Goal: Information Seeking & Learning: Learn about a topic

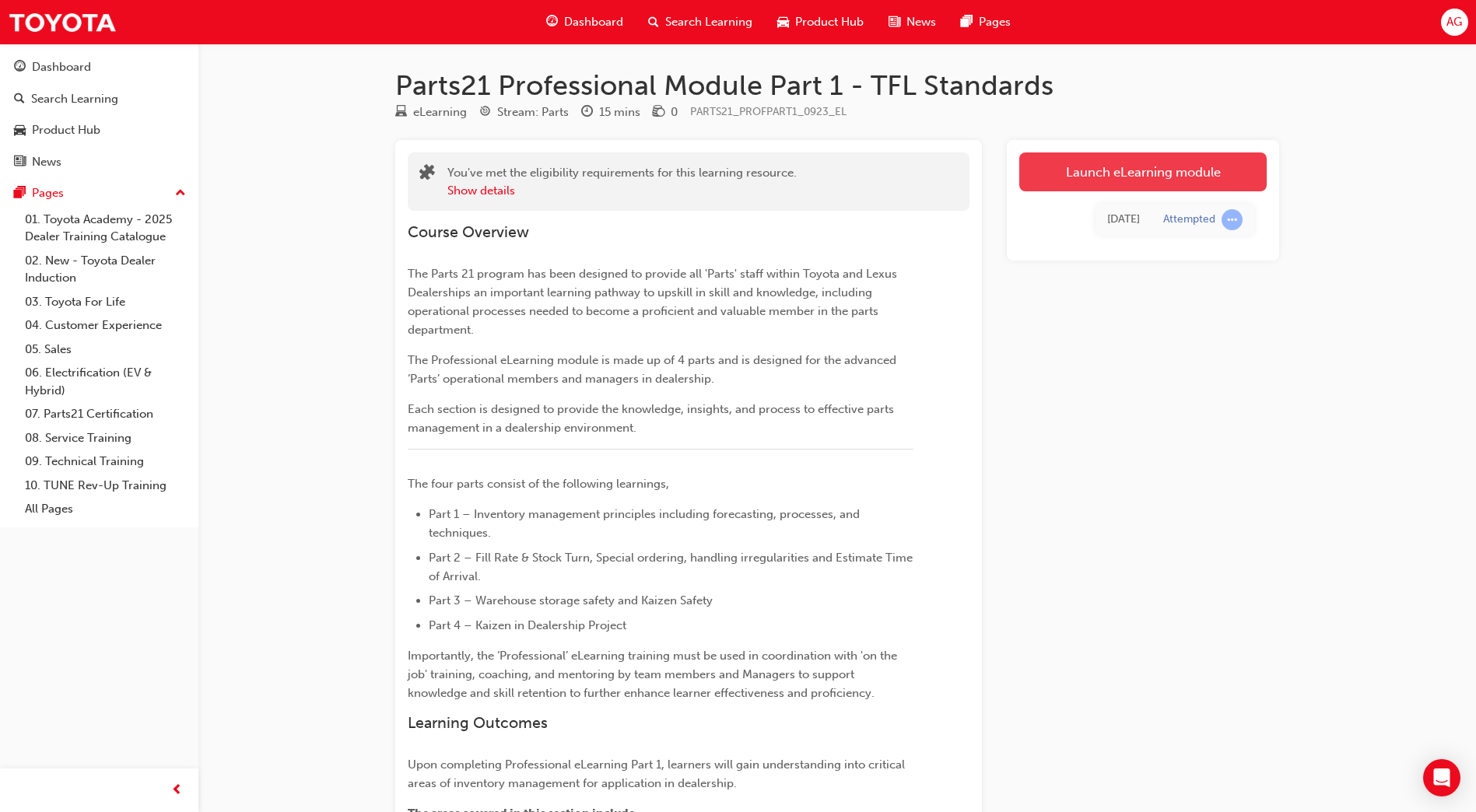
click at [1174, 177] on link "Launch eLearning module" at bounding box center [1143, 171] width 248 height 39
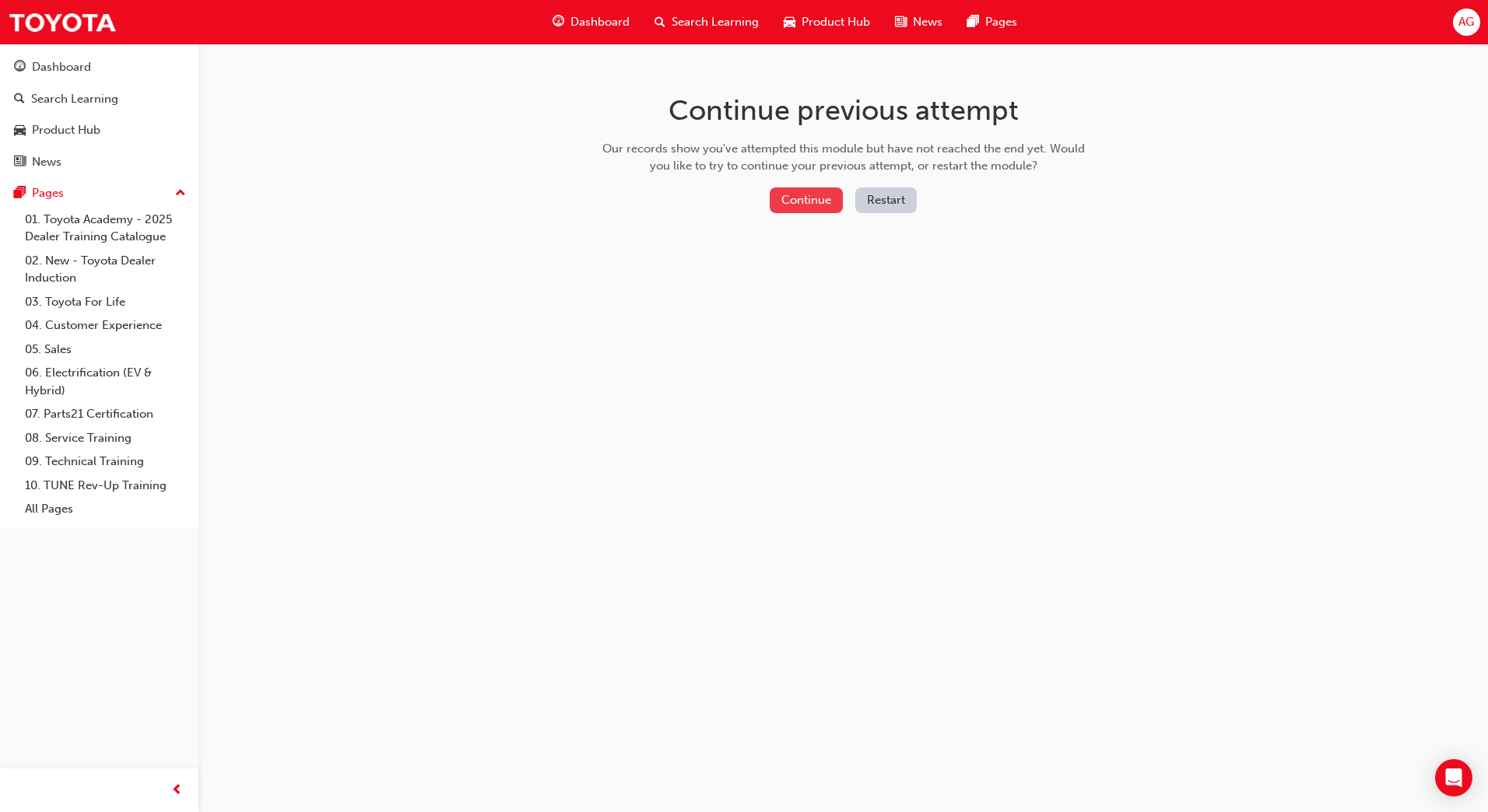
click at [781, 200] on button "Continue" at bounding box center [805, 200] width 73 height 26
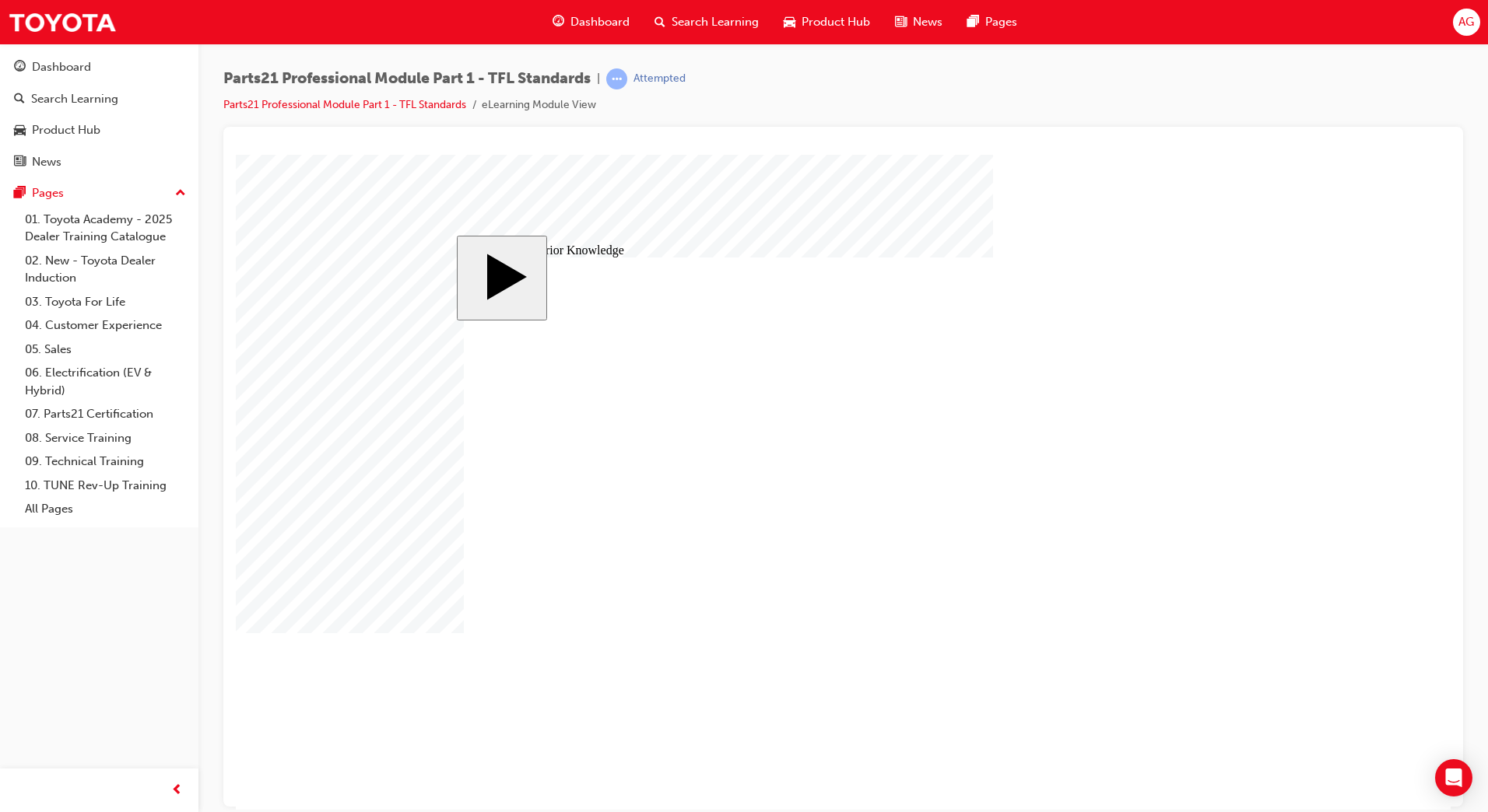
drag, startPoint x: 906, startPoint y: 579, endPoint x: 1148, endPoint y: 476, distance: 263.0
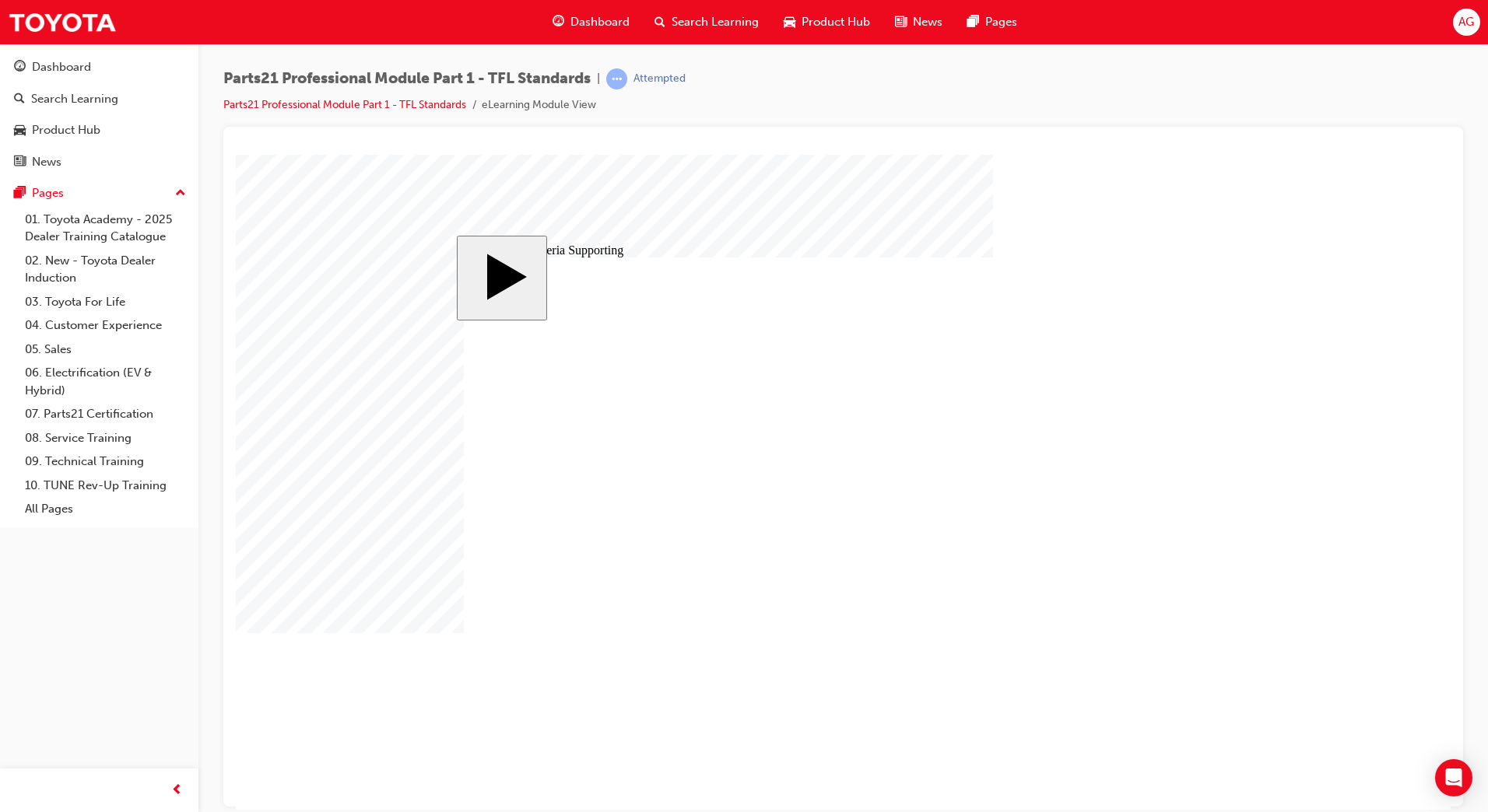
drag, startPoint x: 1065, startPoint y: 405, endPoint x: 1059, endPoint y: 415, distance: 11.7
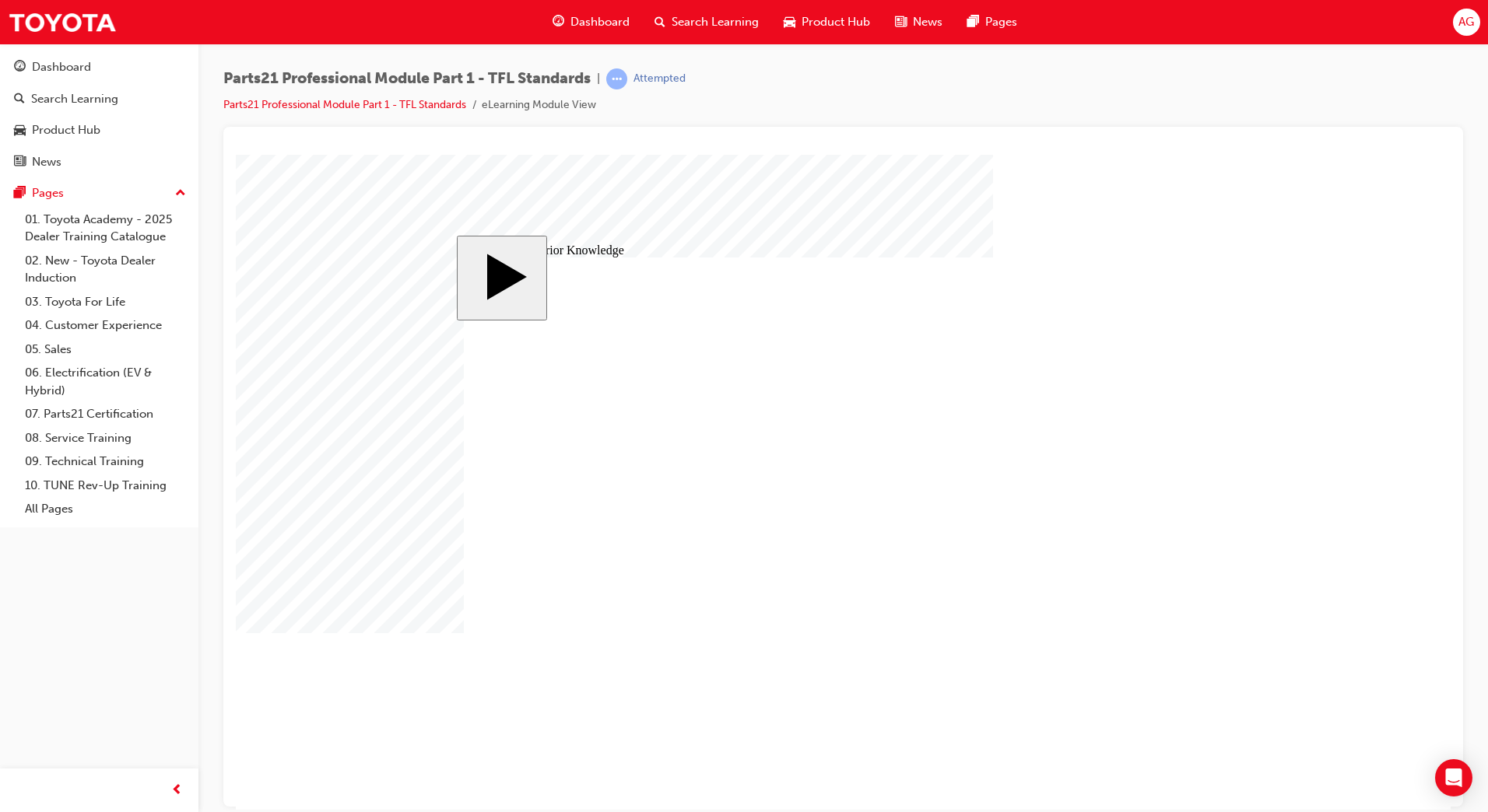
drag, startPoint x: 1076, startPoint y: 397, endPoint x: 998, endPoint y: 456, distance: 97.8
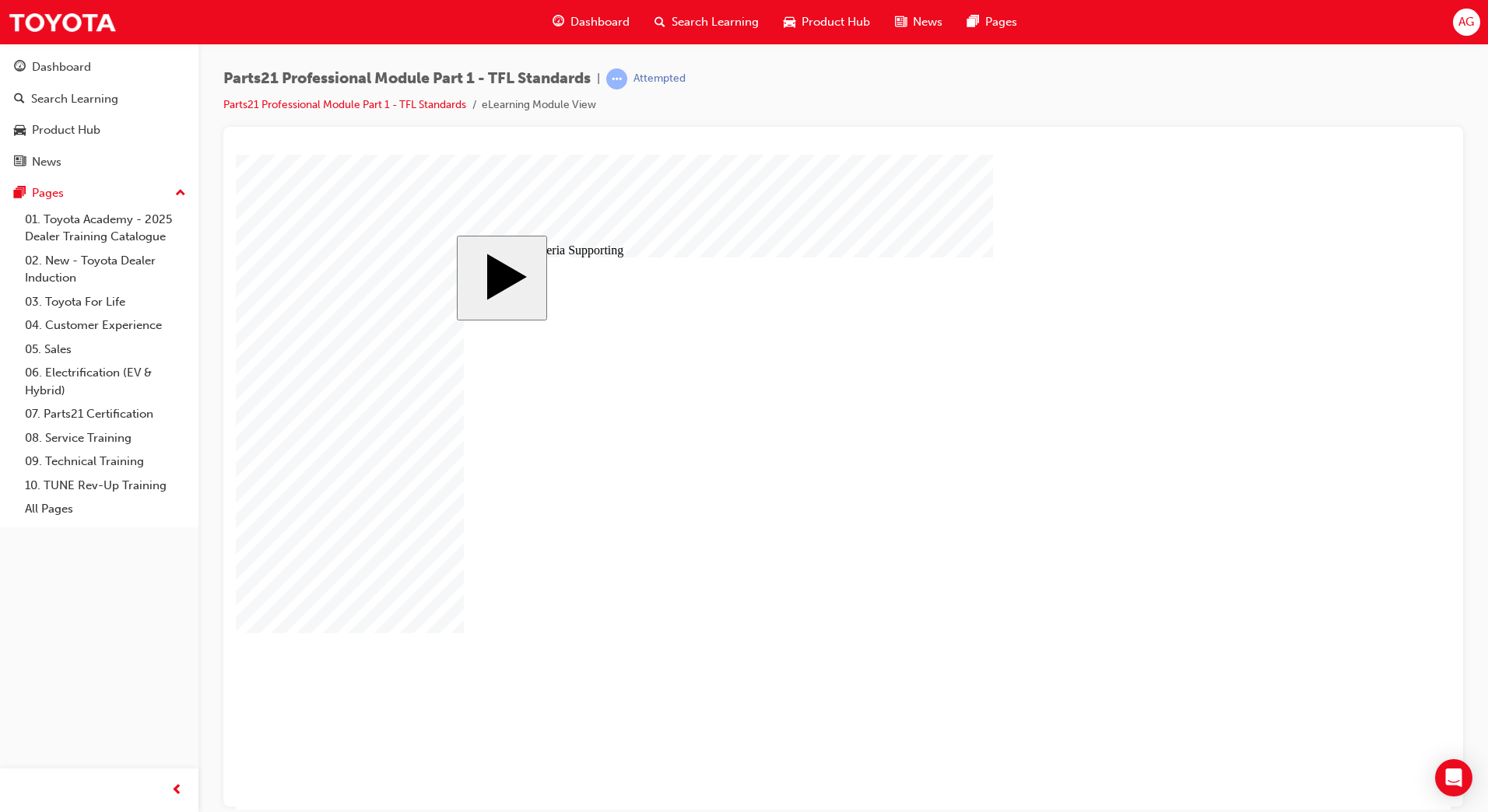
type input "3"
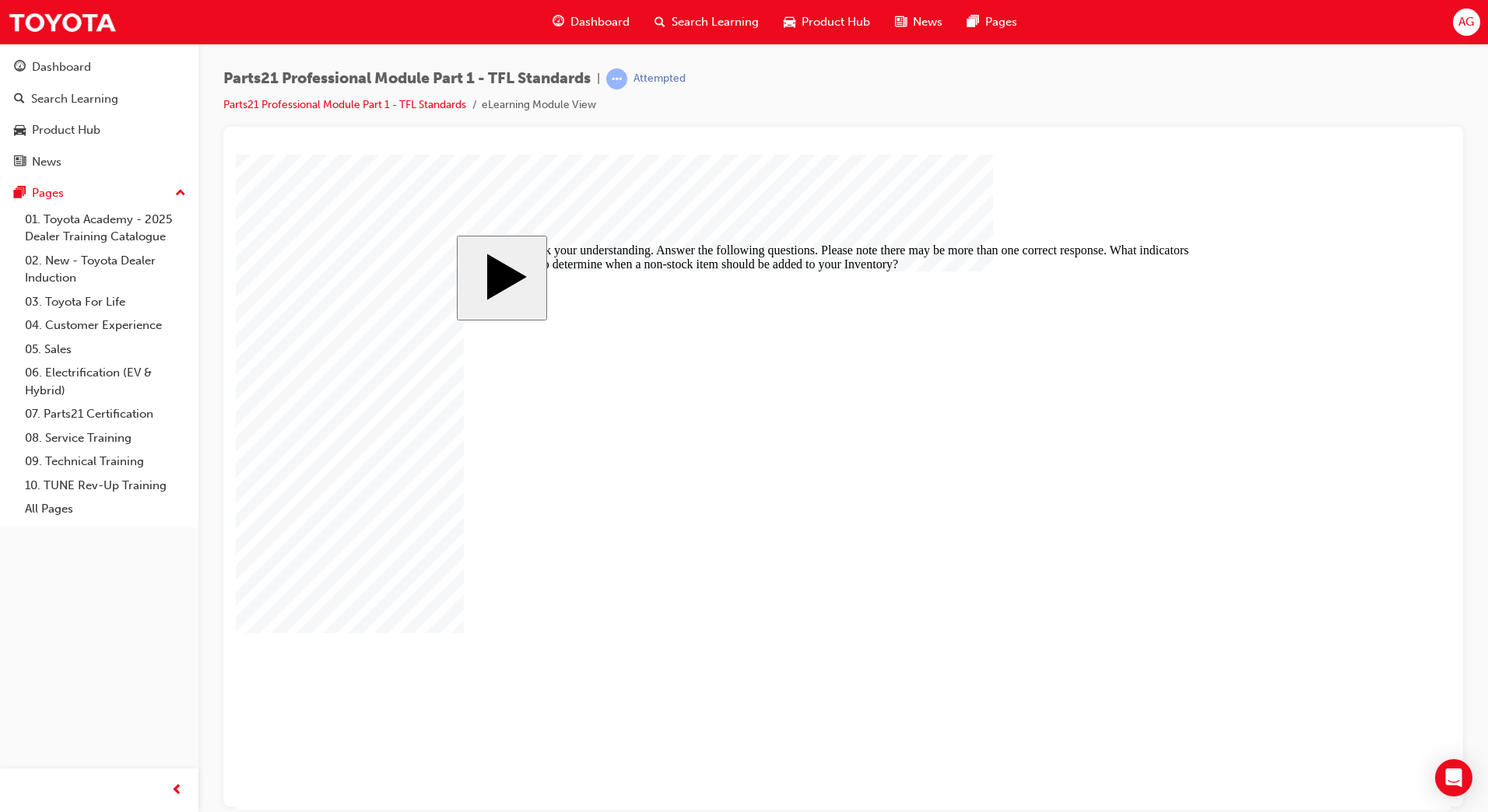
checkbox input "true"
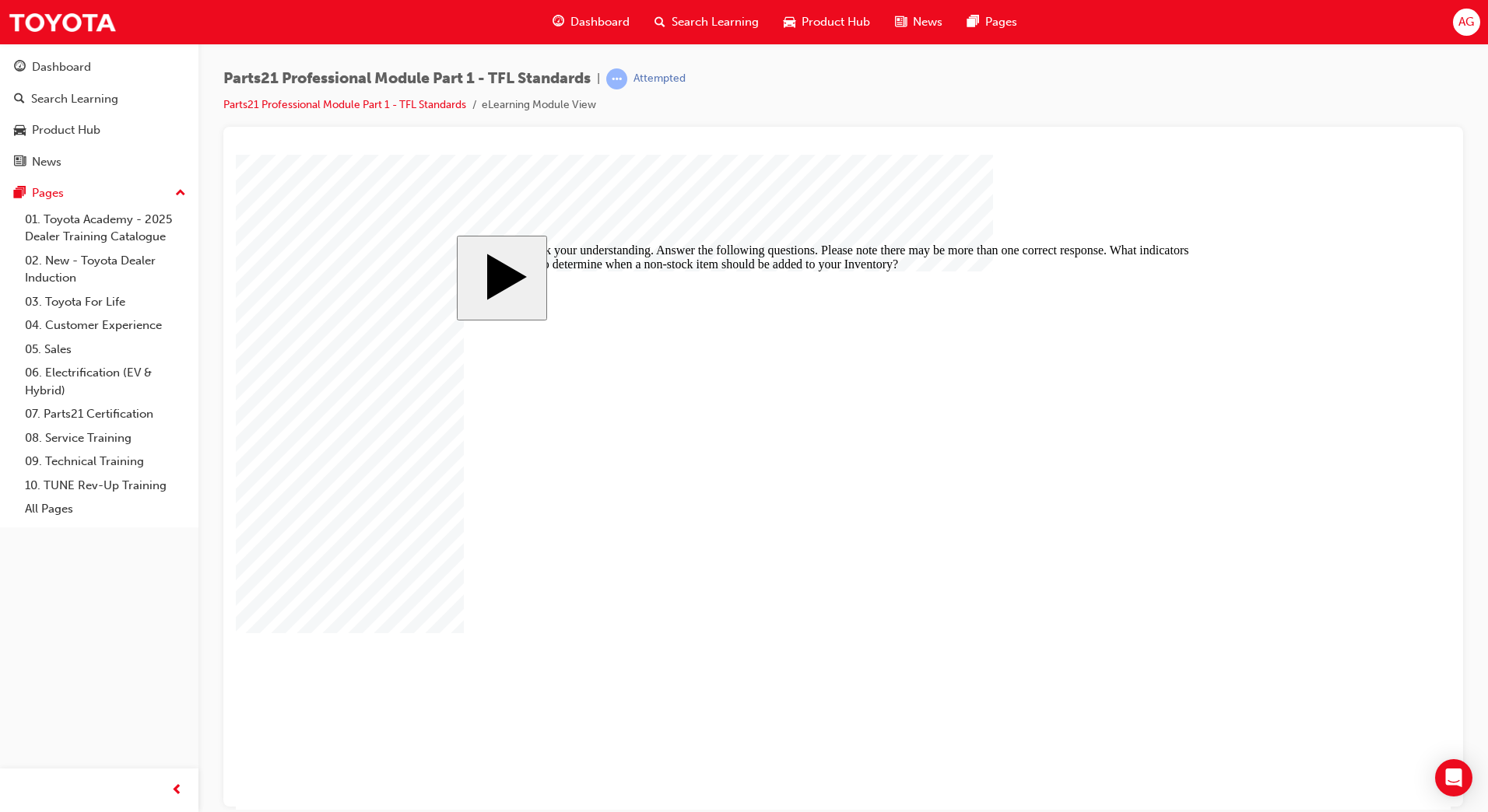
checkbox input "true"
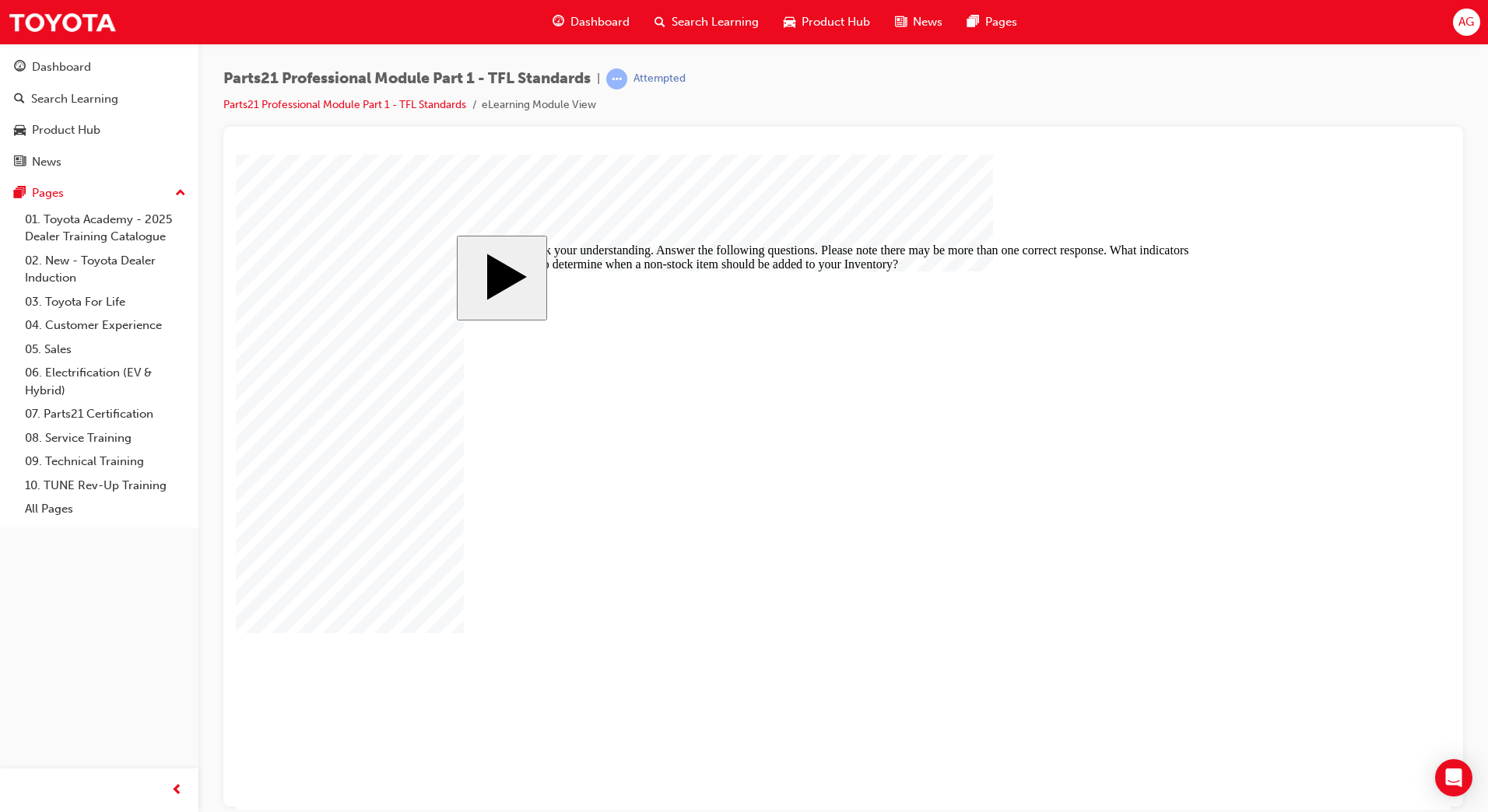
checkbox input "true"
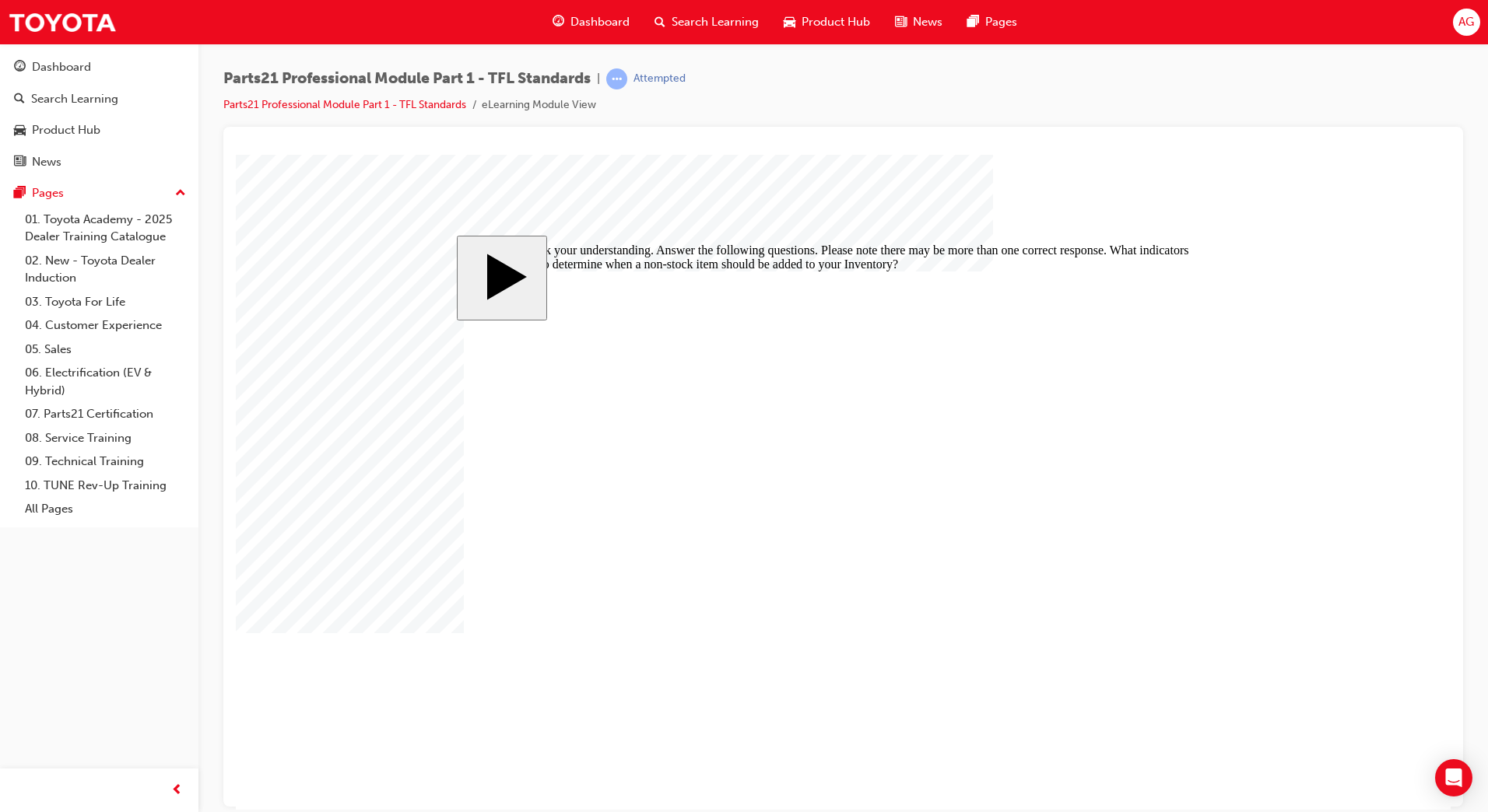
checkbox input "false"
checkbox input "true"
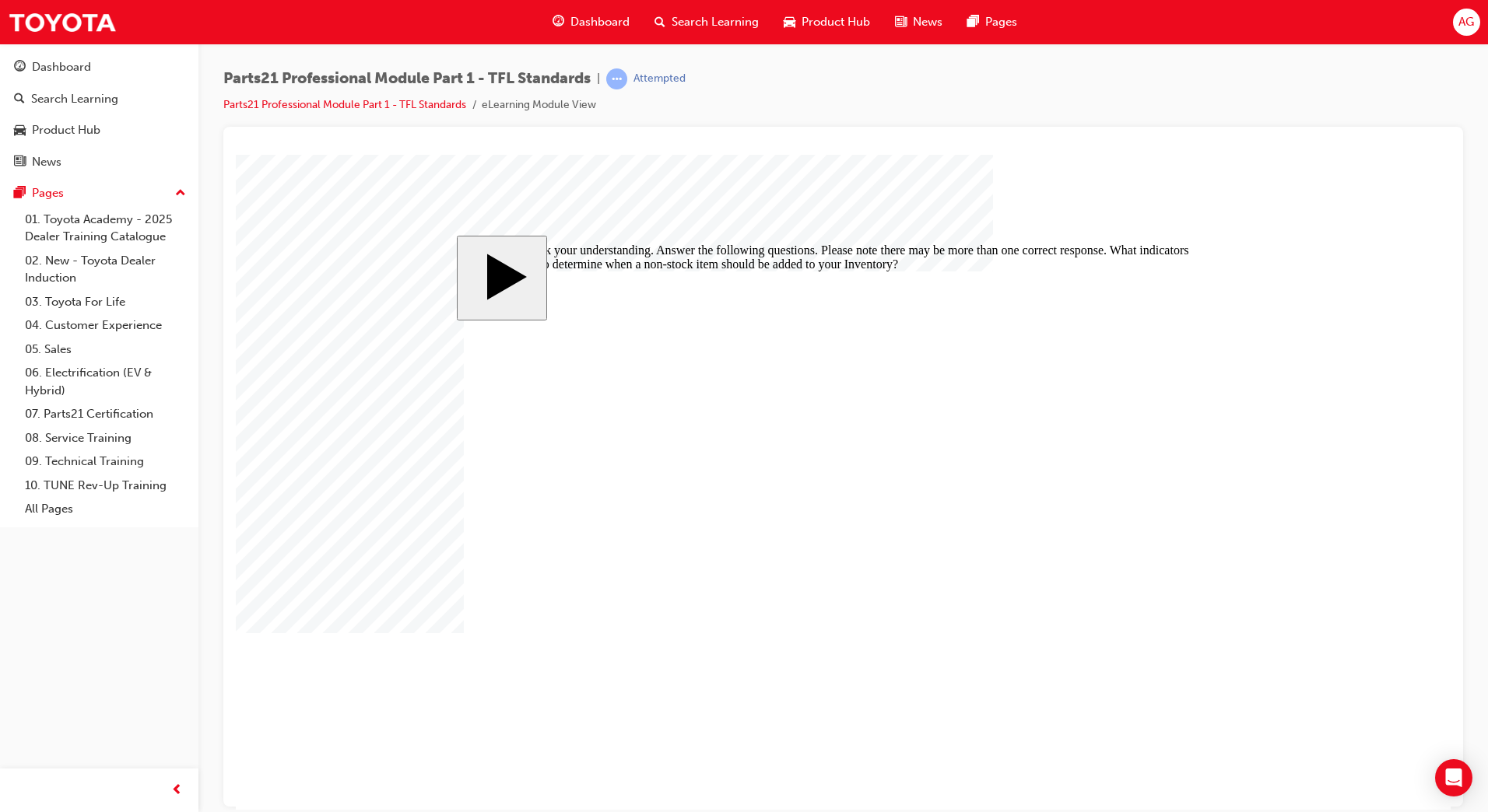
checkbox input "false"
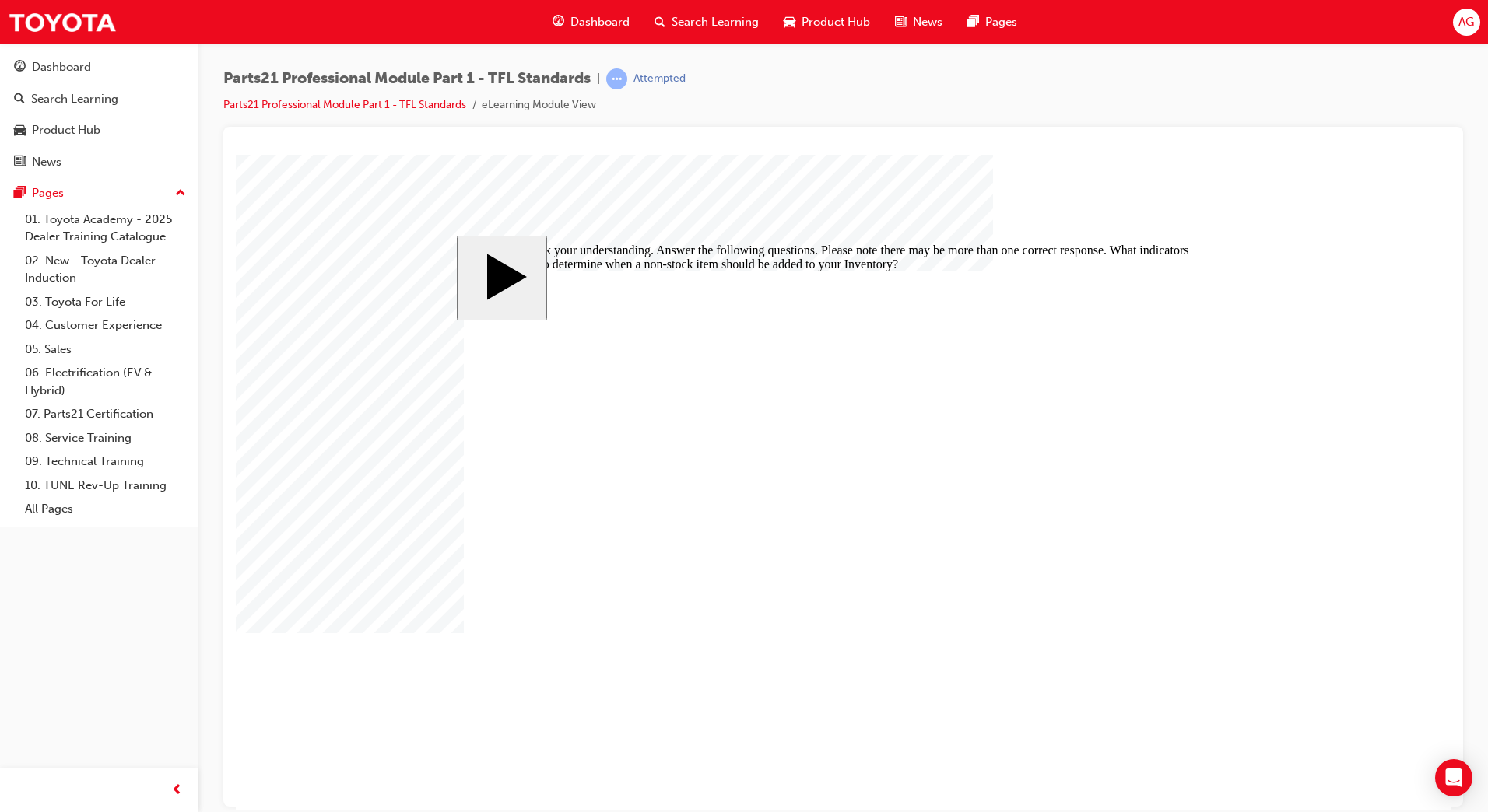
checkbox input "false"
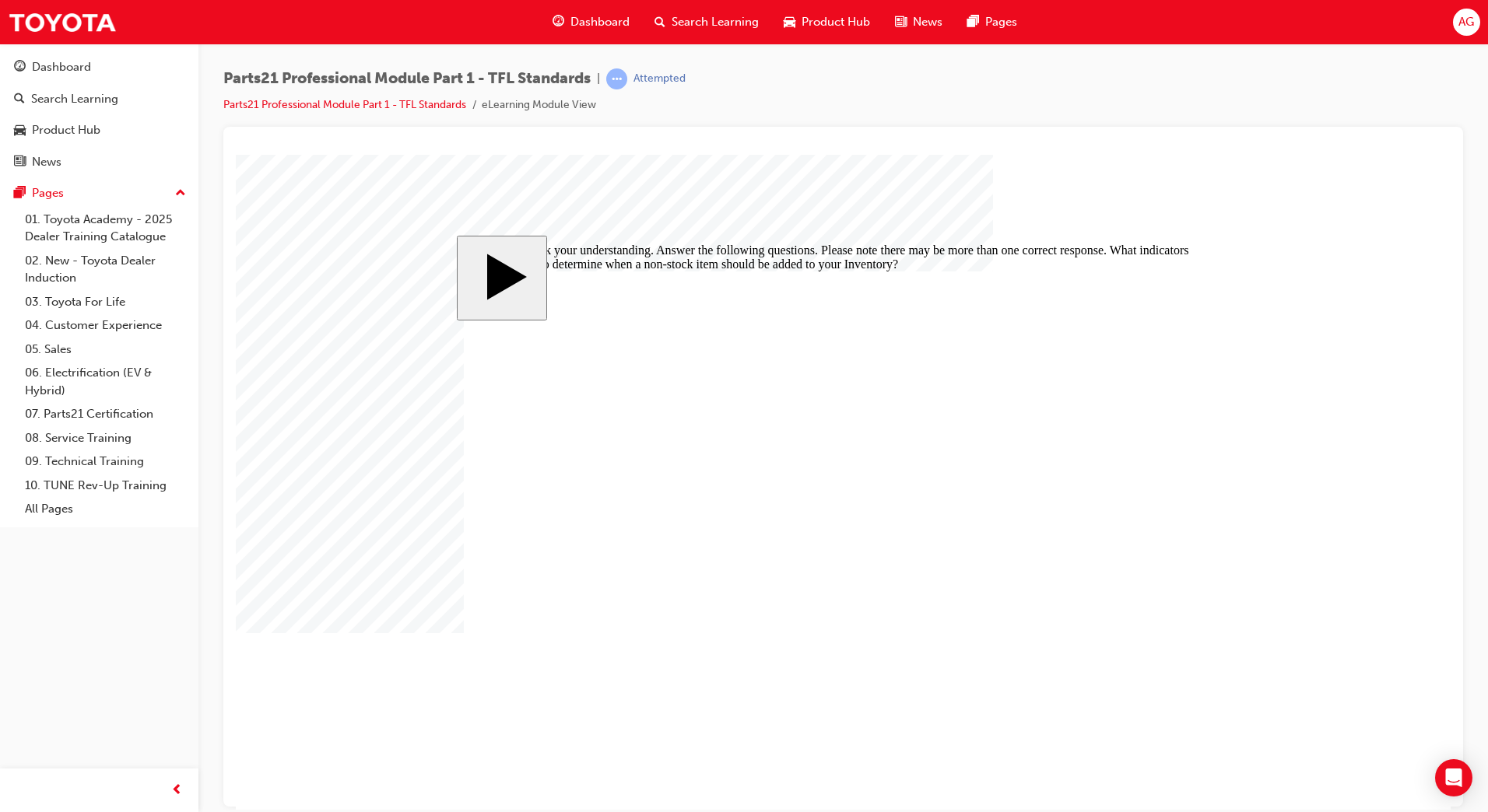
checkbox input "false"
checkbox input "true"
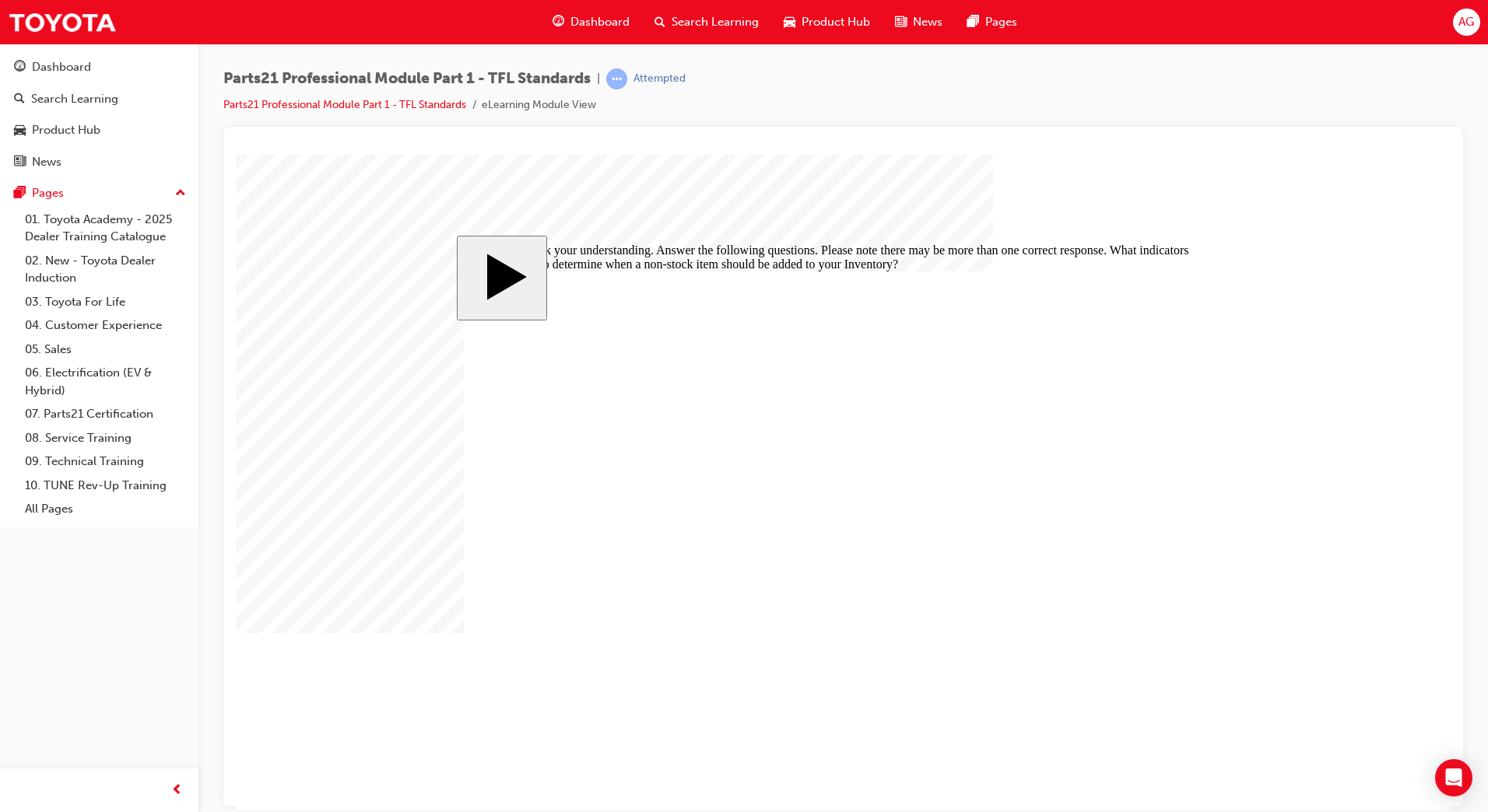
checkbox input "true"
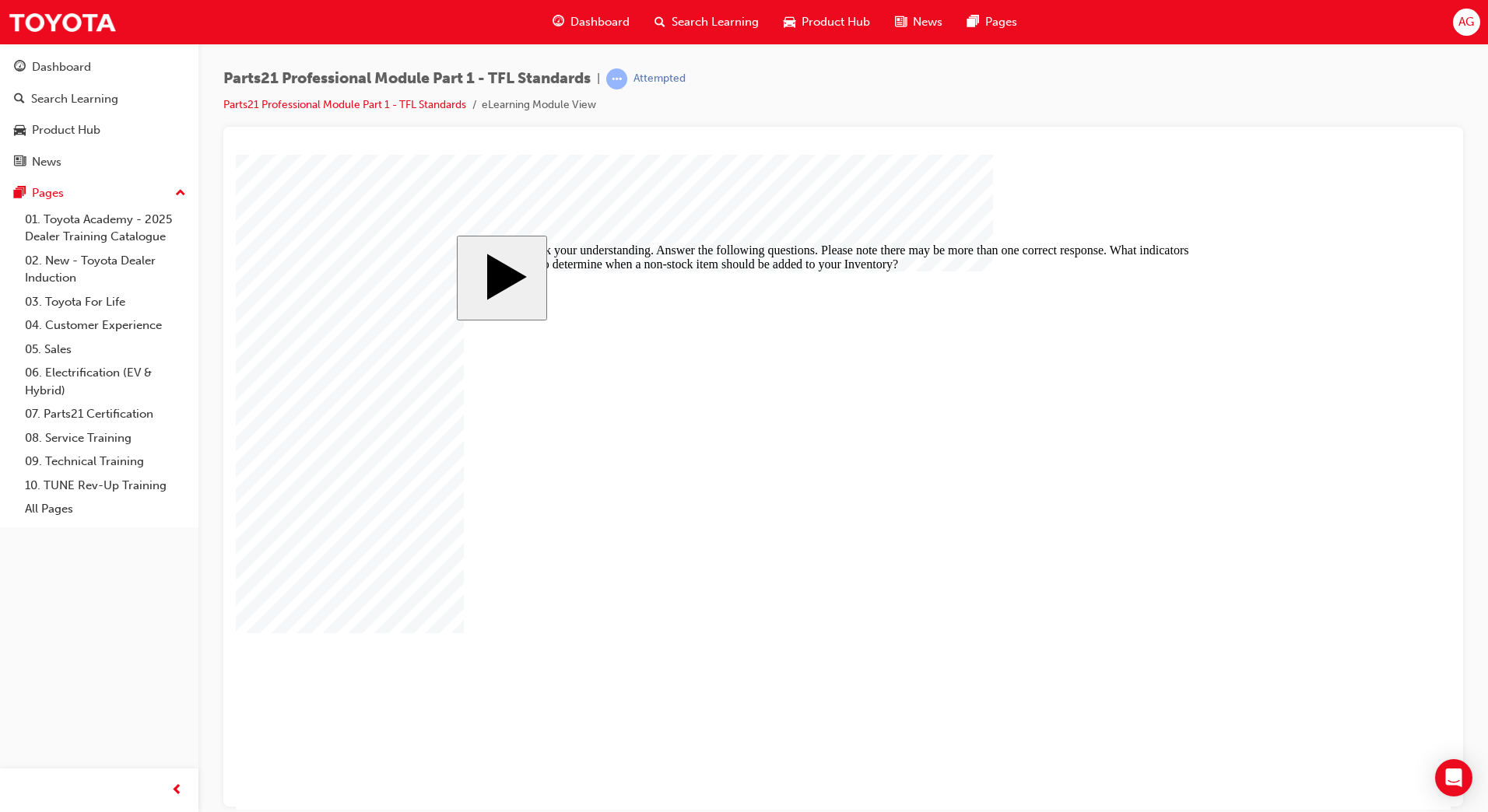
checkbox input "false"
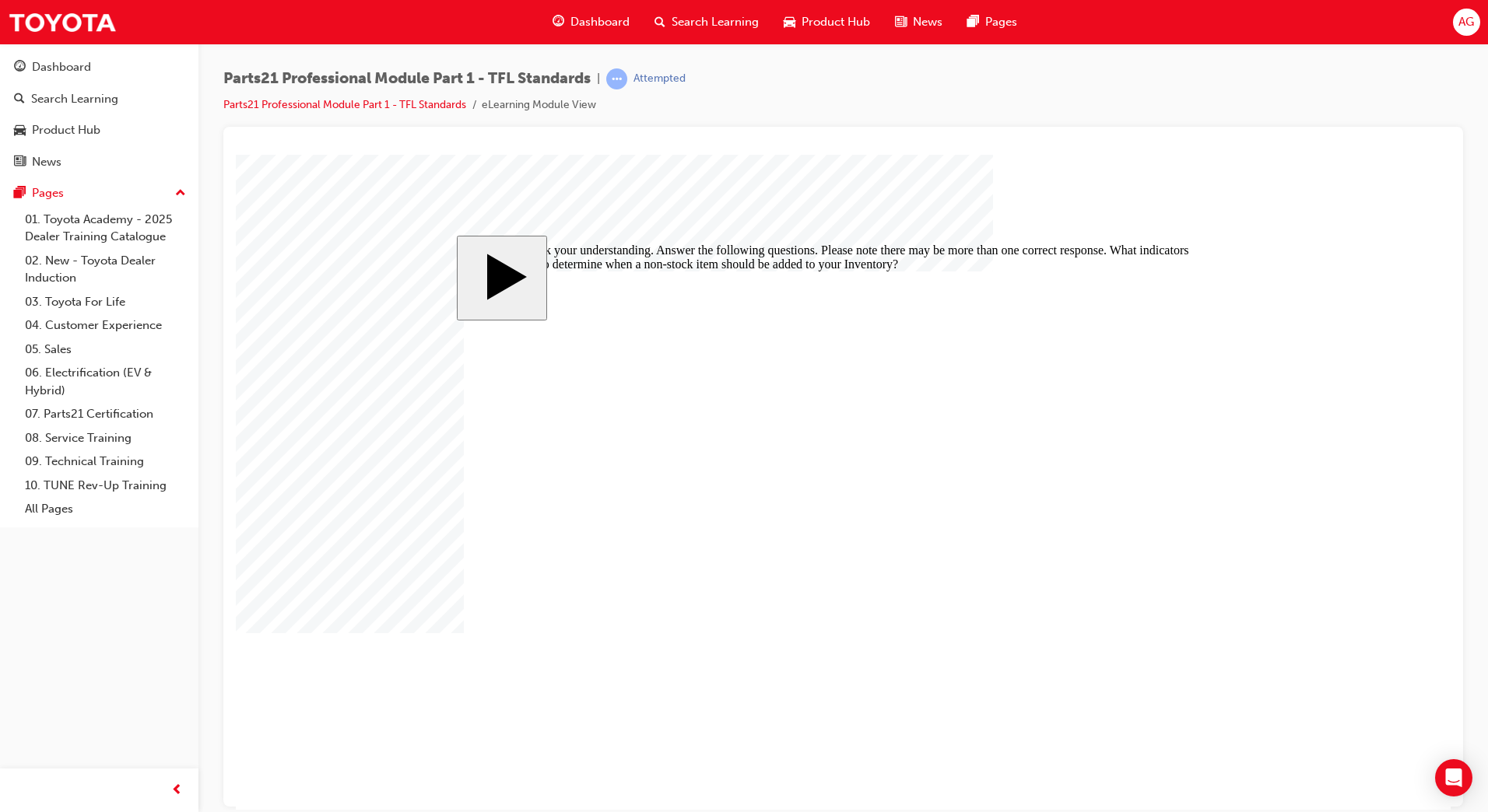
checkbox input "true"
checkbox input "false"
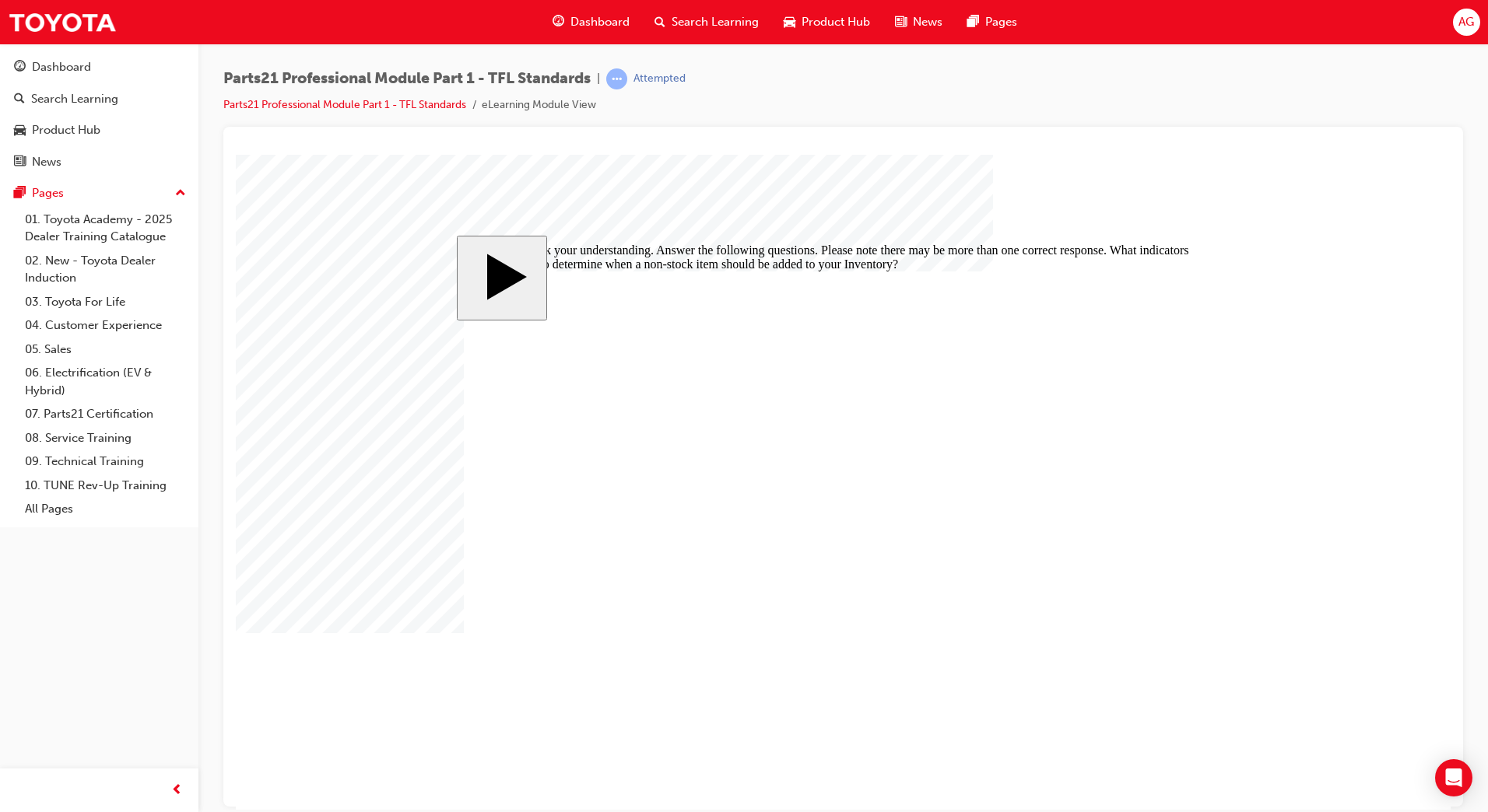
checkbox input "true"
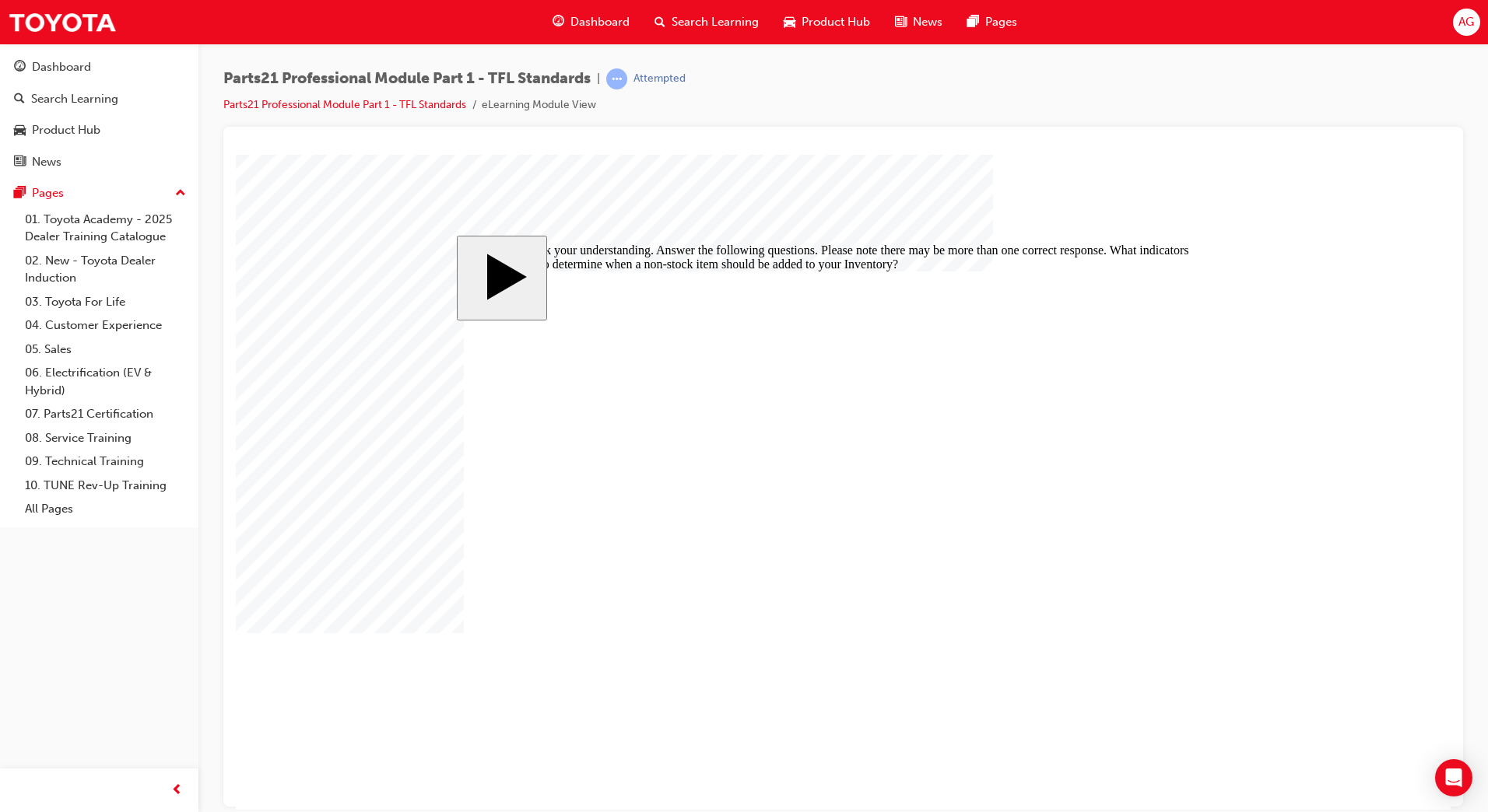
checkbox input "true"
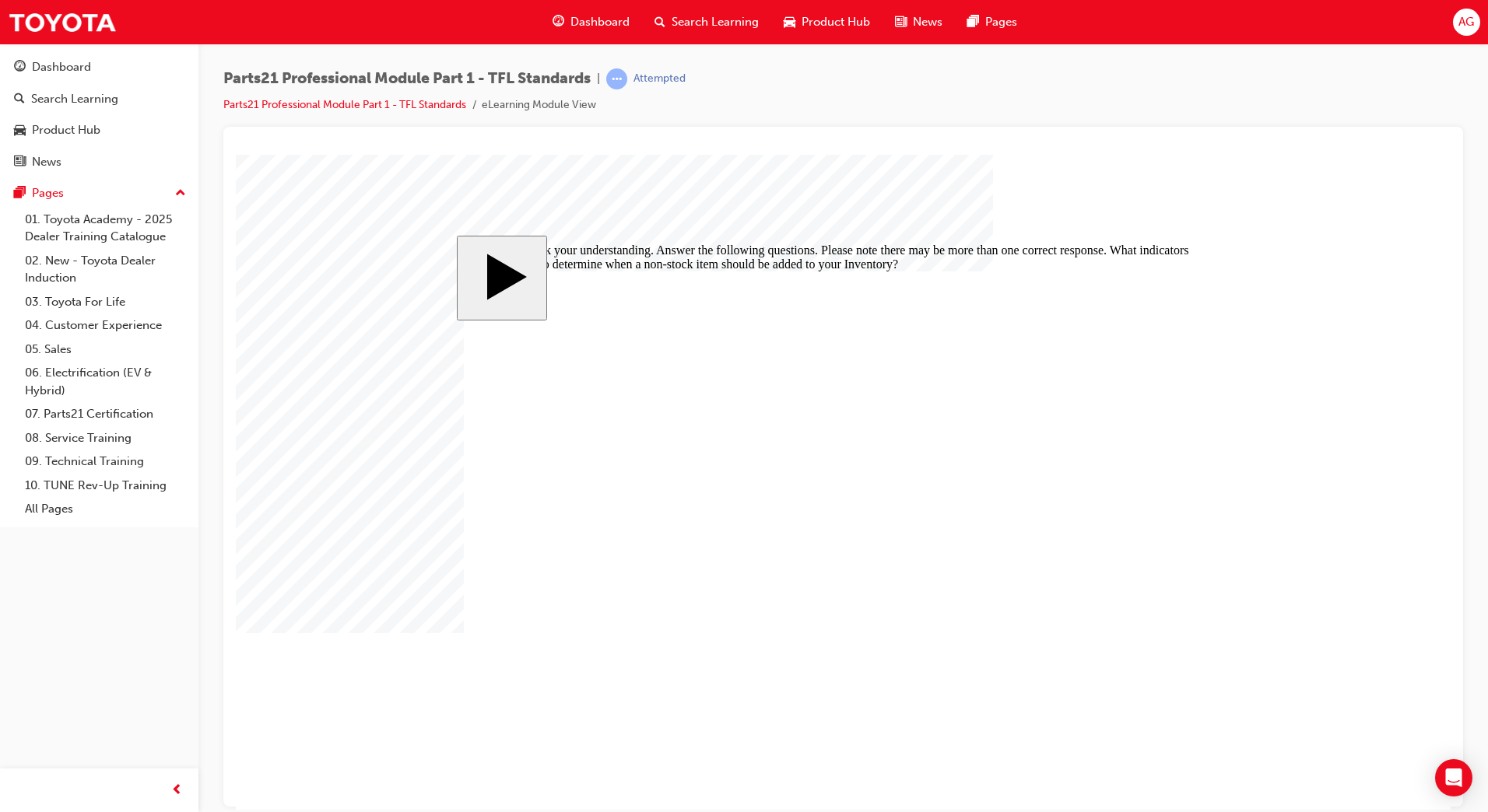
checkbox input "false"
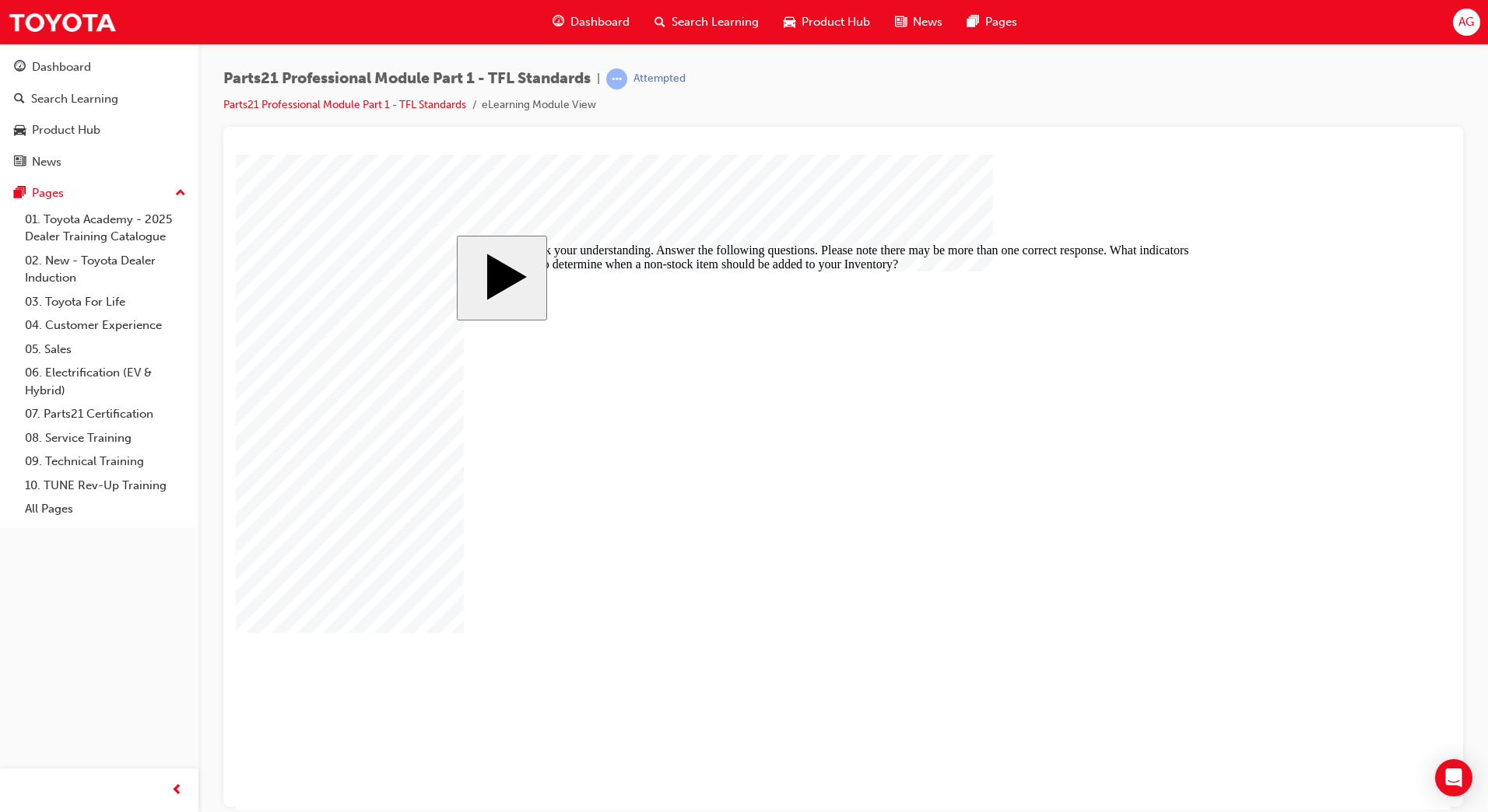
checkbox input "false"
checkbox input "true"
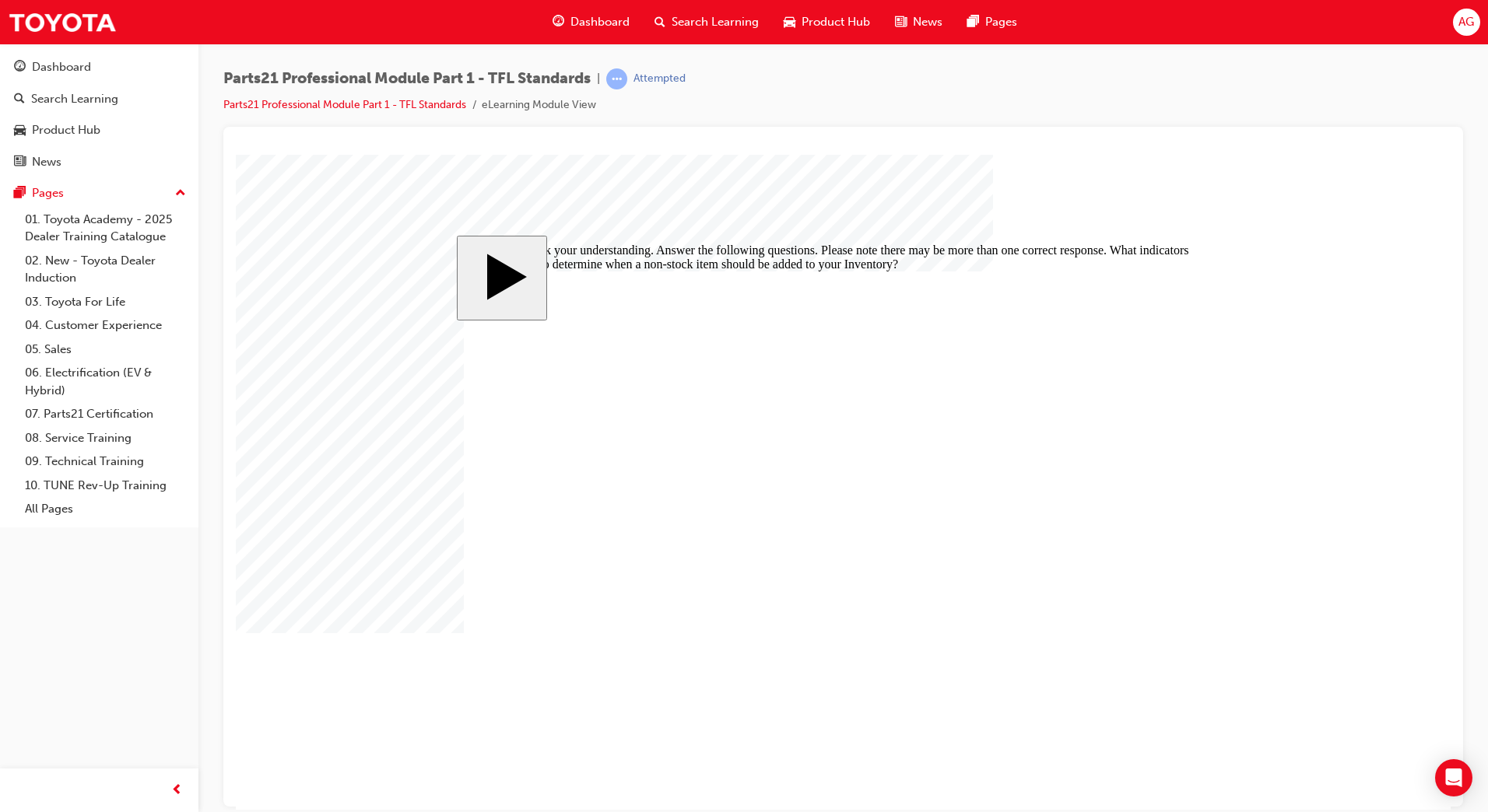
checkbox input "true"
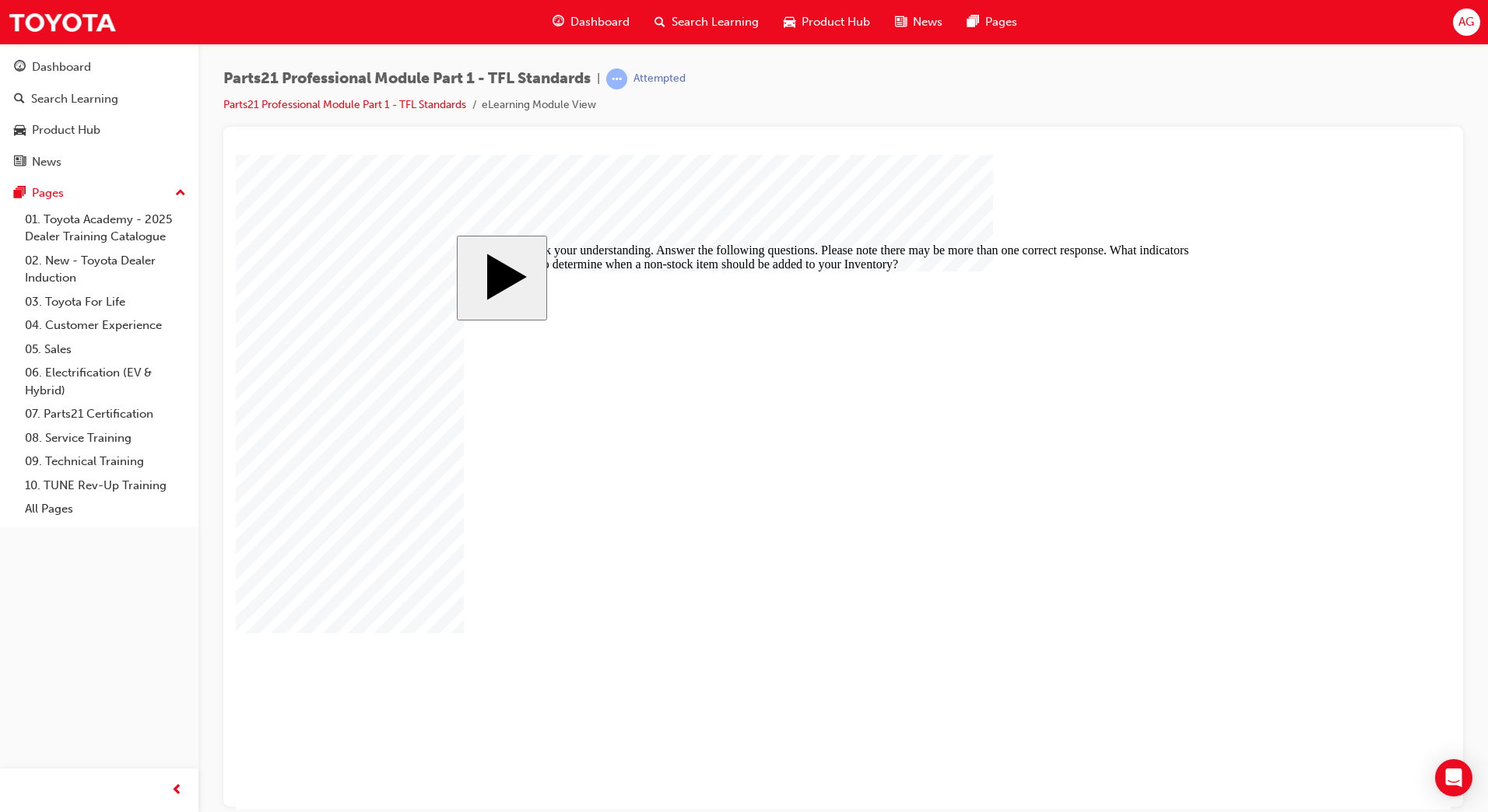
checkbox input "false"
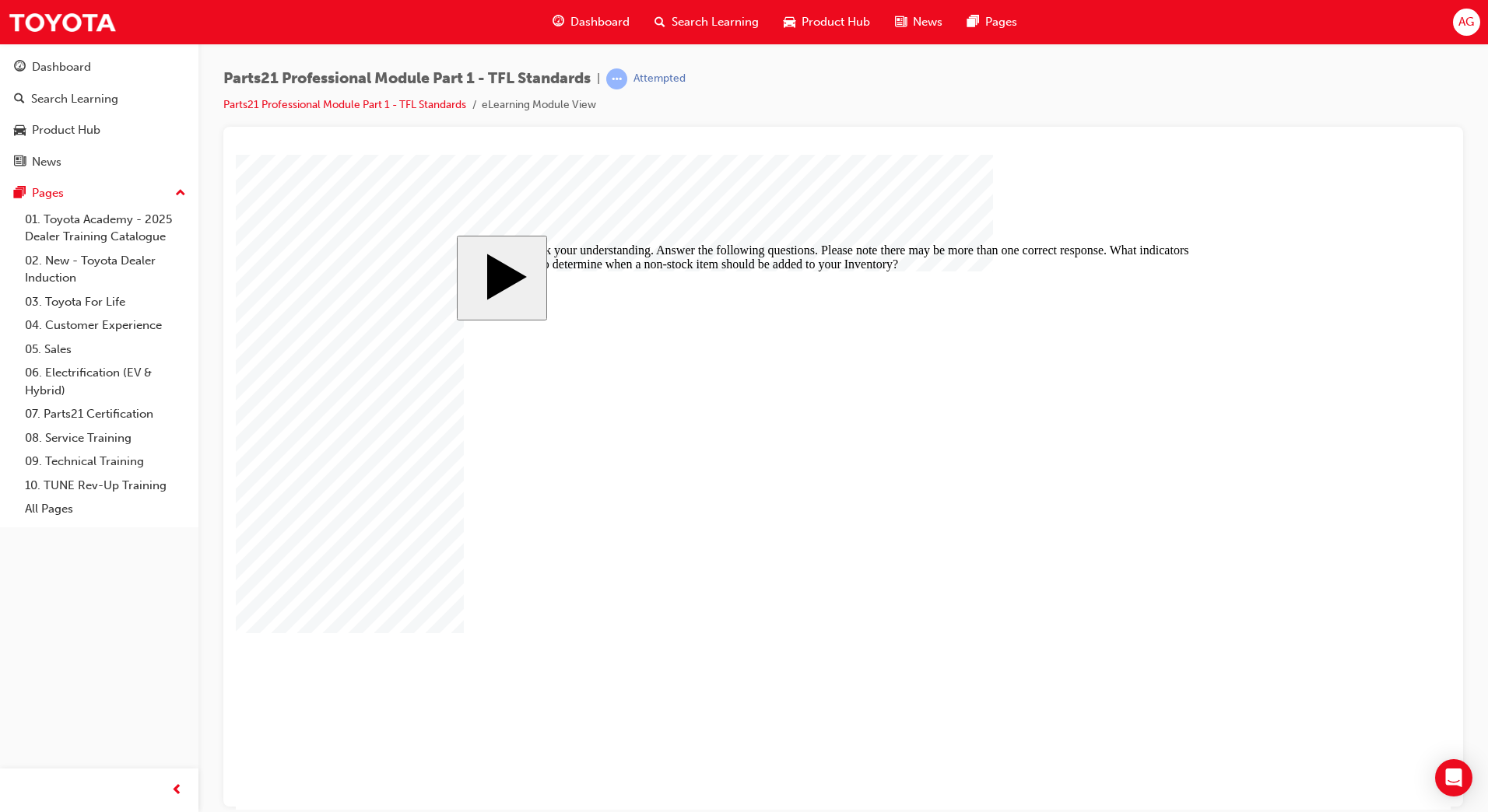
checkbox input "true"
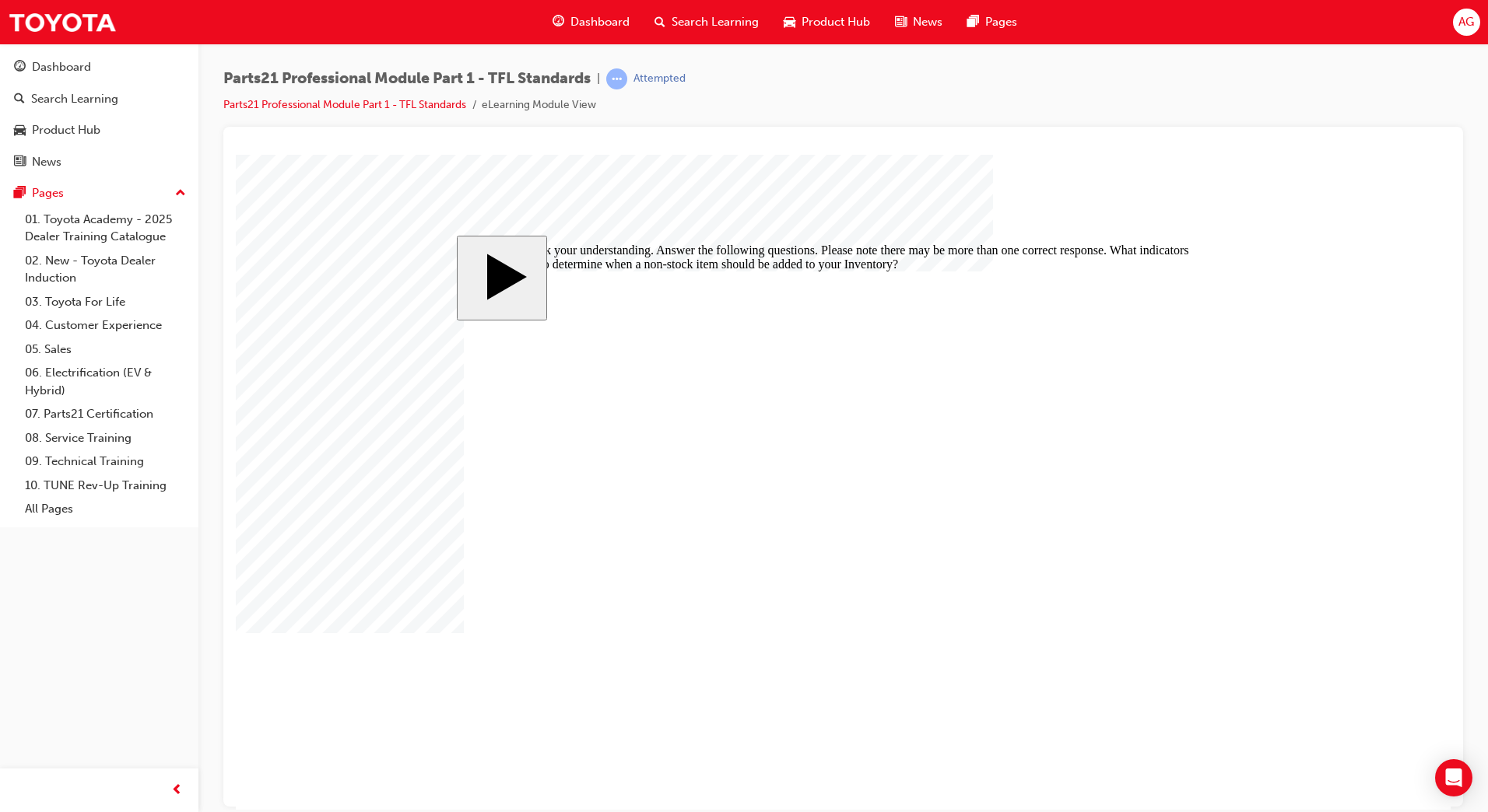
checkbox input "false"
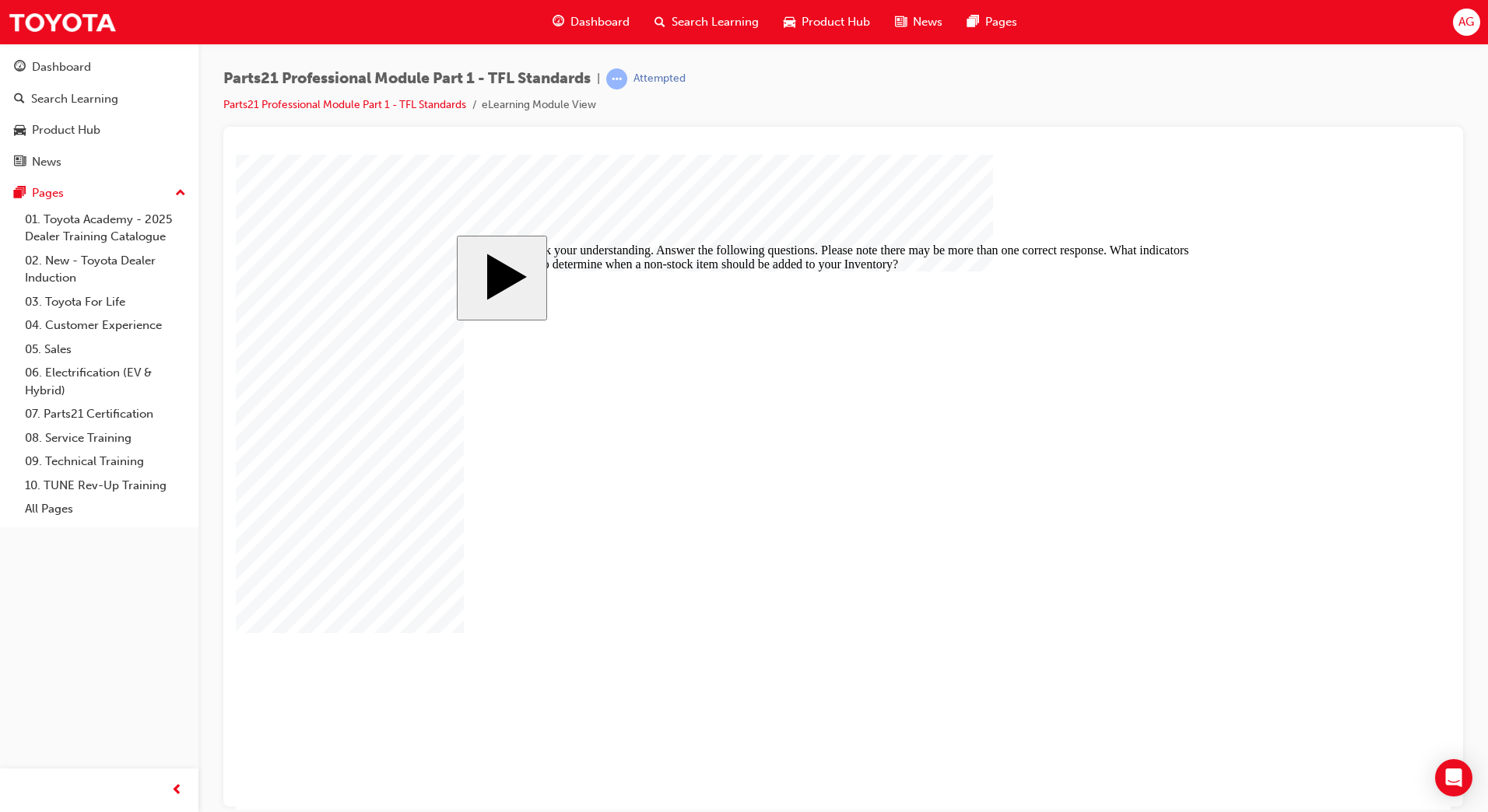
checkbox input "true"
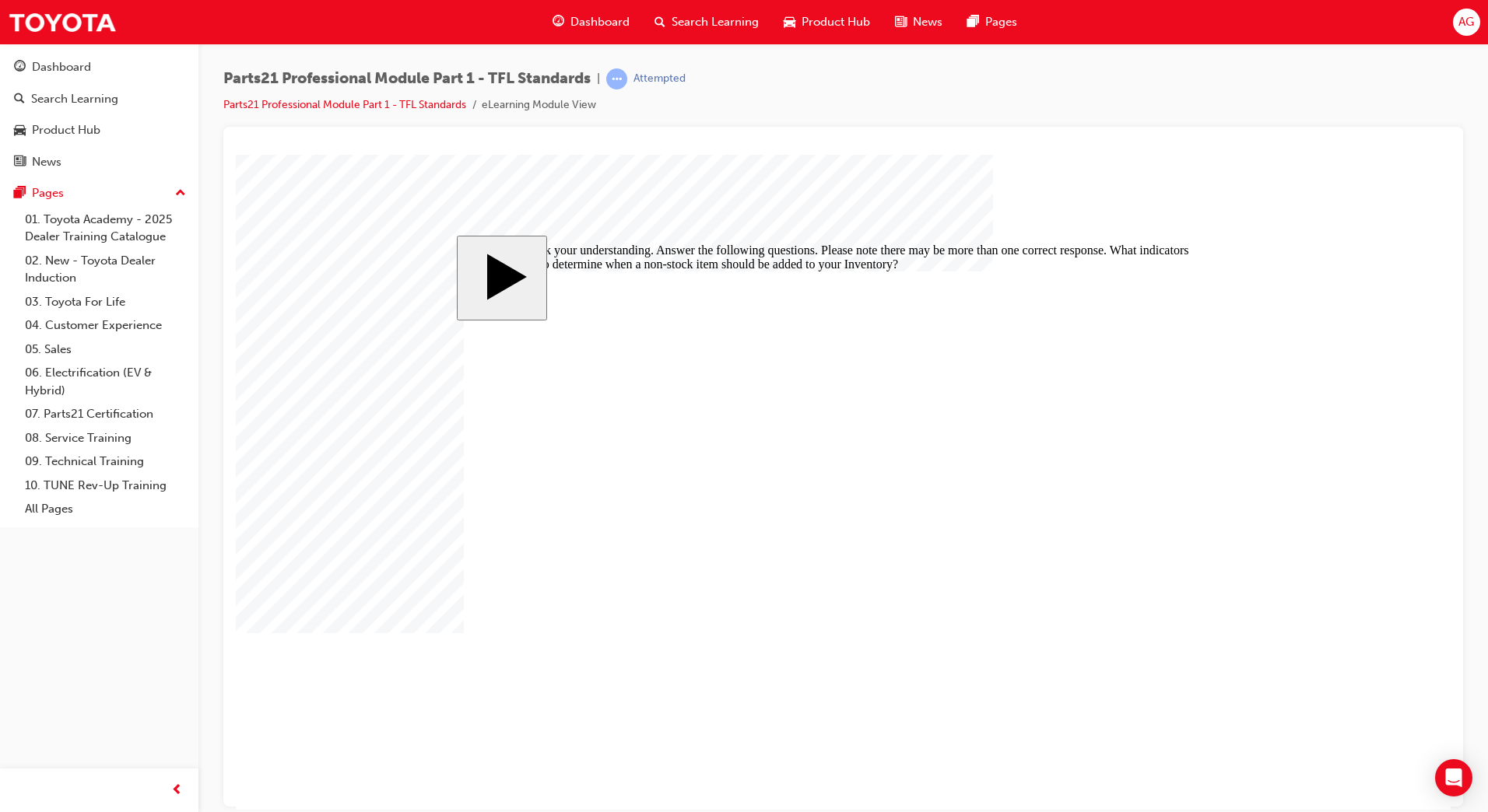
checkbox input "true"
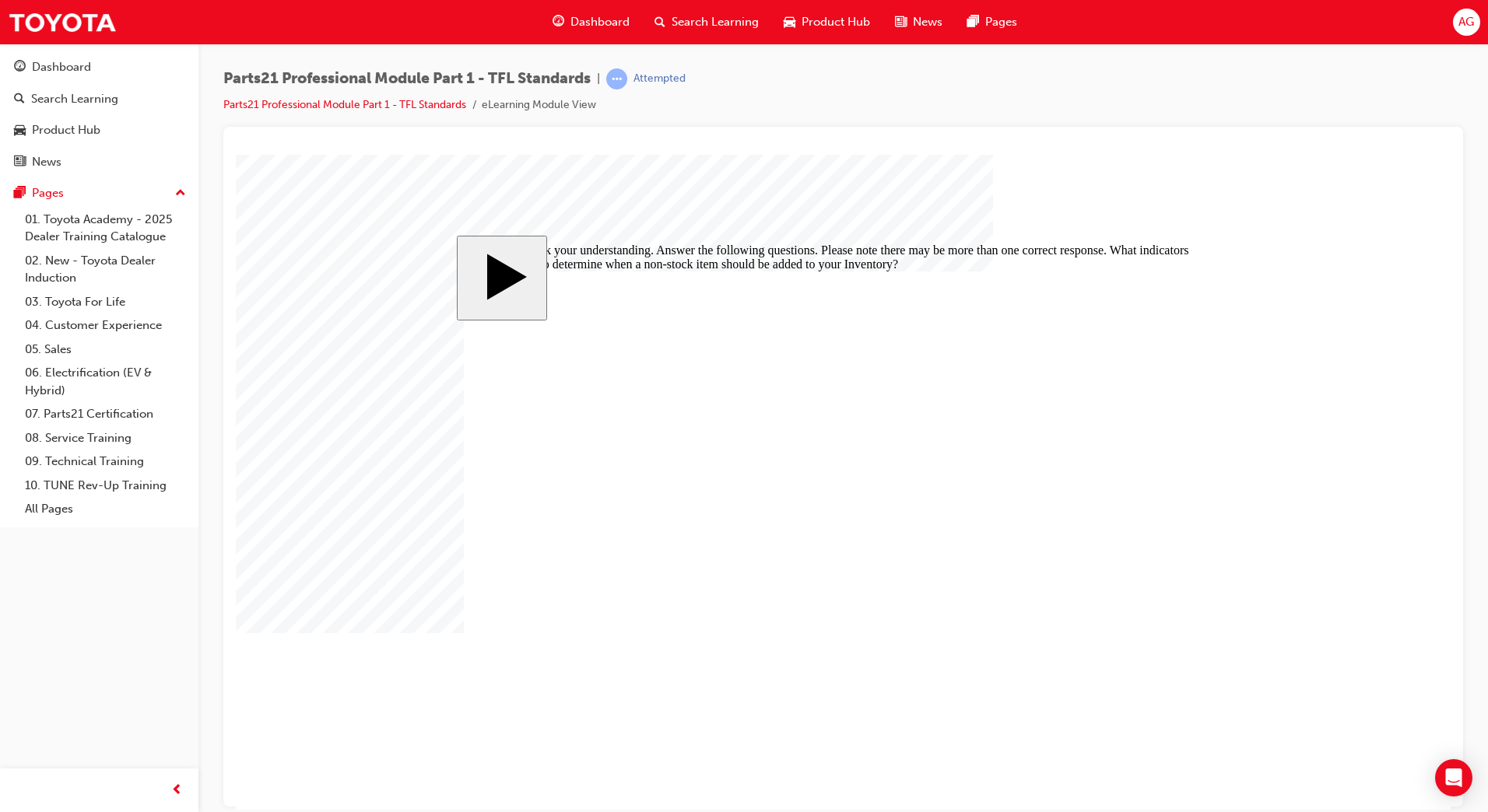
checkbox input "false"
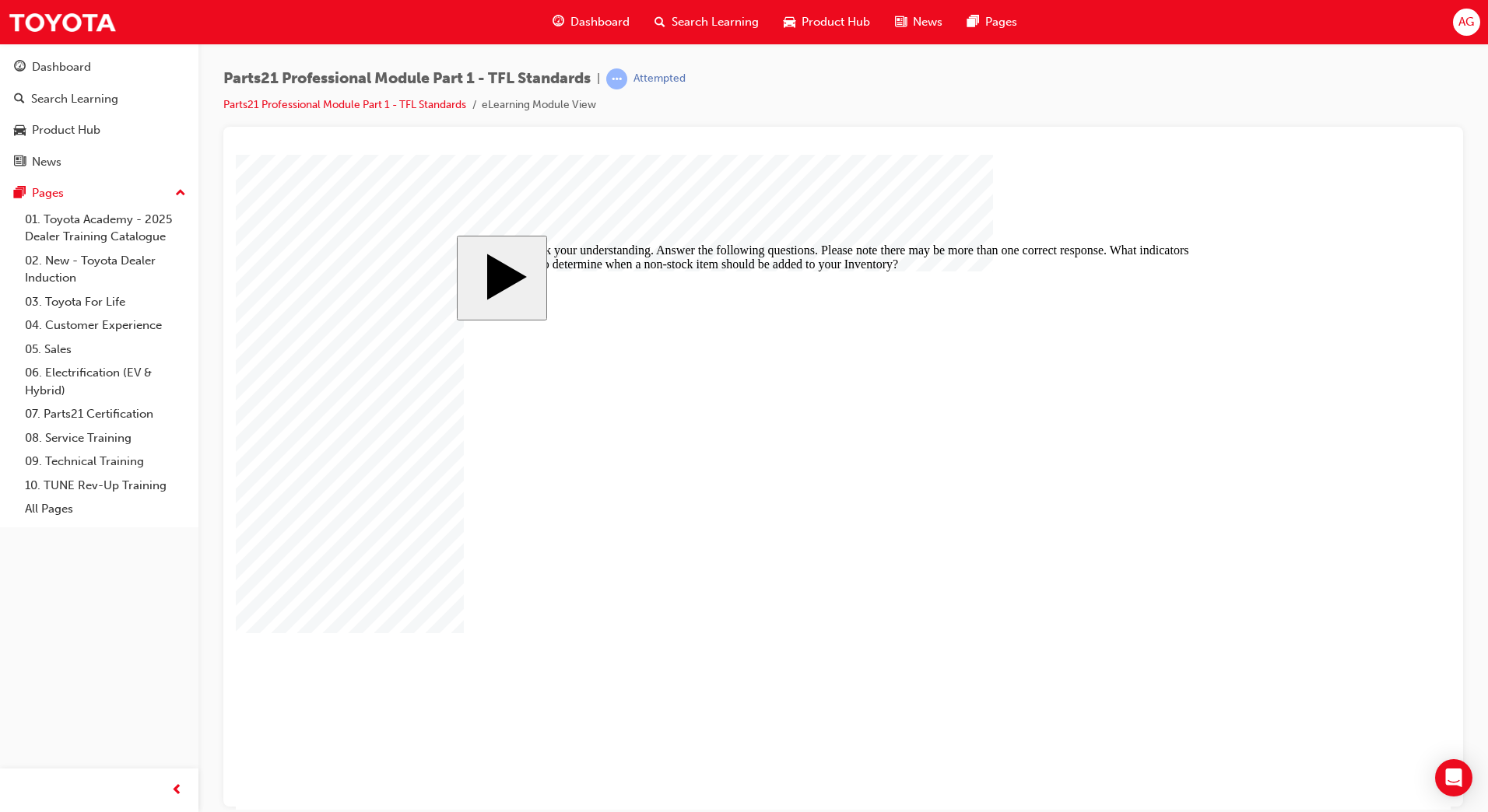
checkbox input "false"
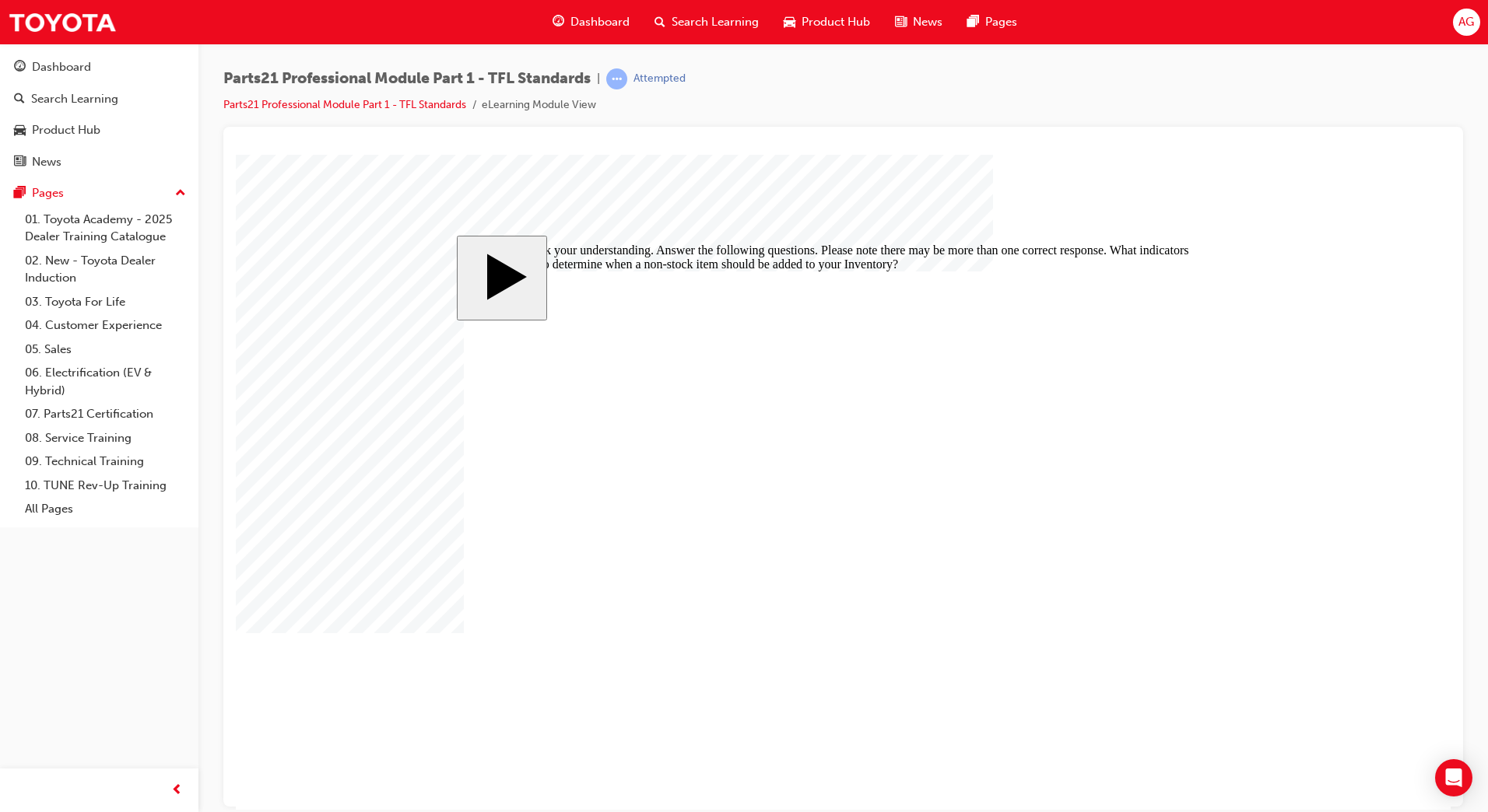
checkbox input "false"
checkbox input "true"
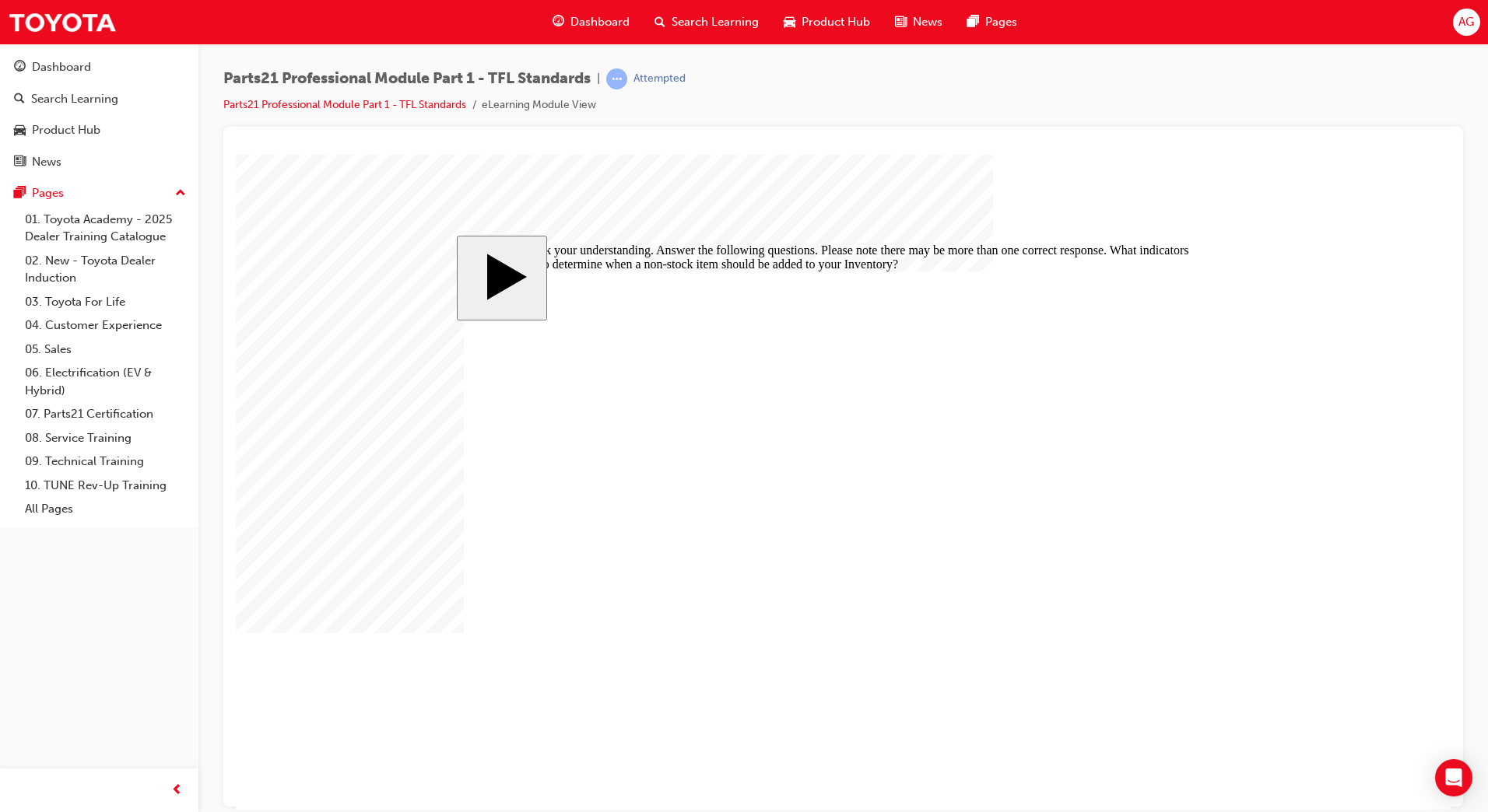
checkbox input "true"
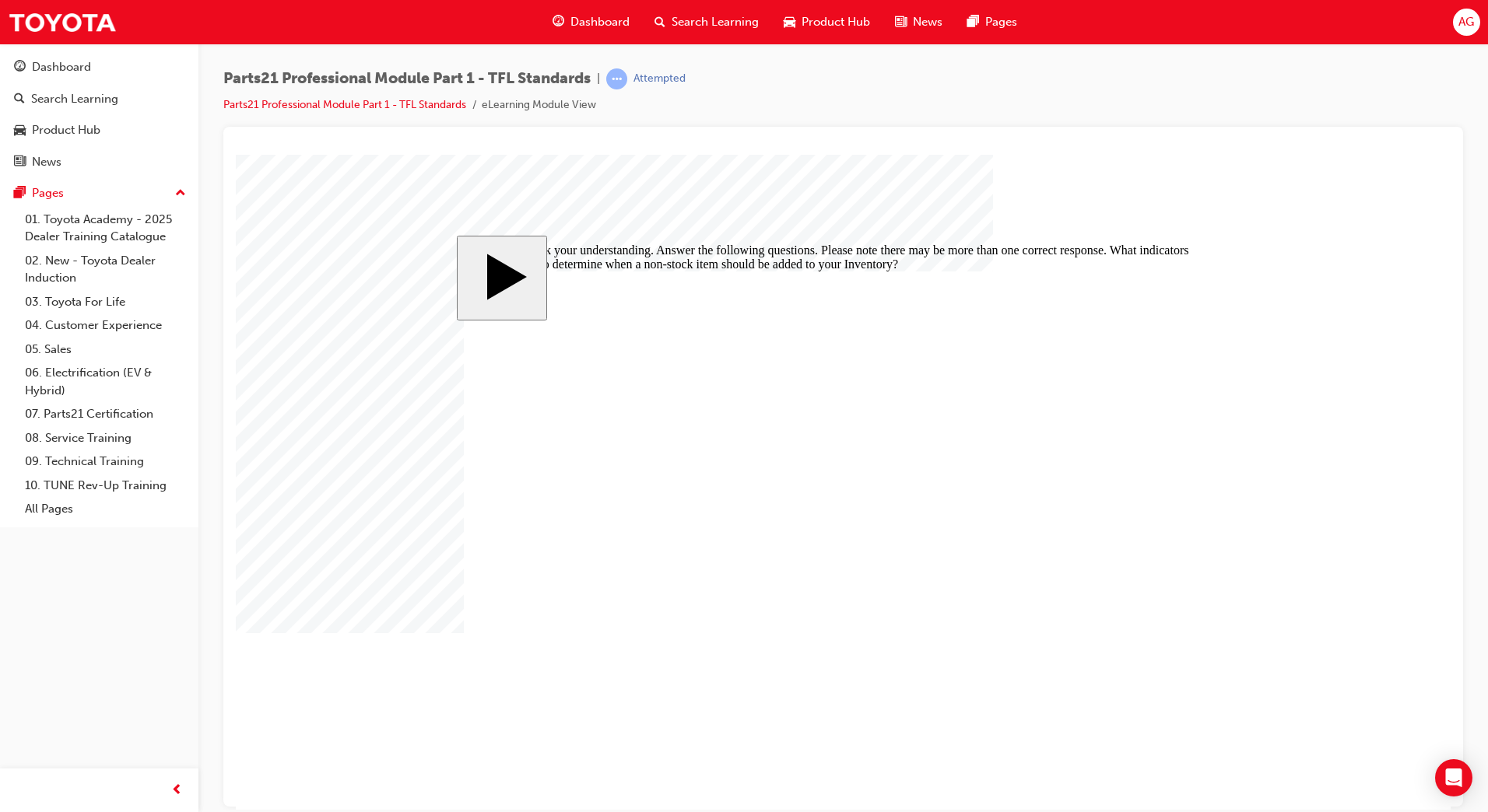
checkbox input "false"
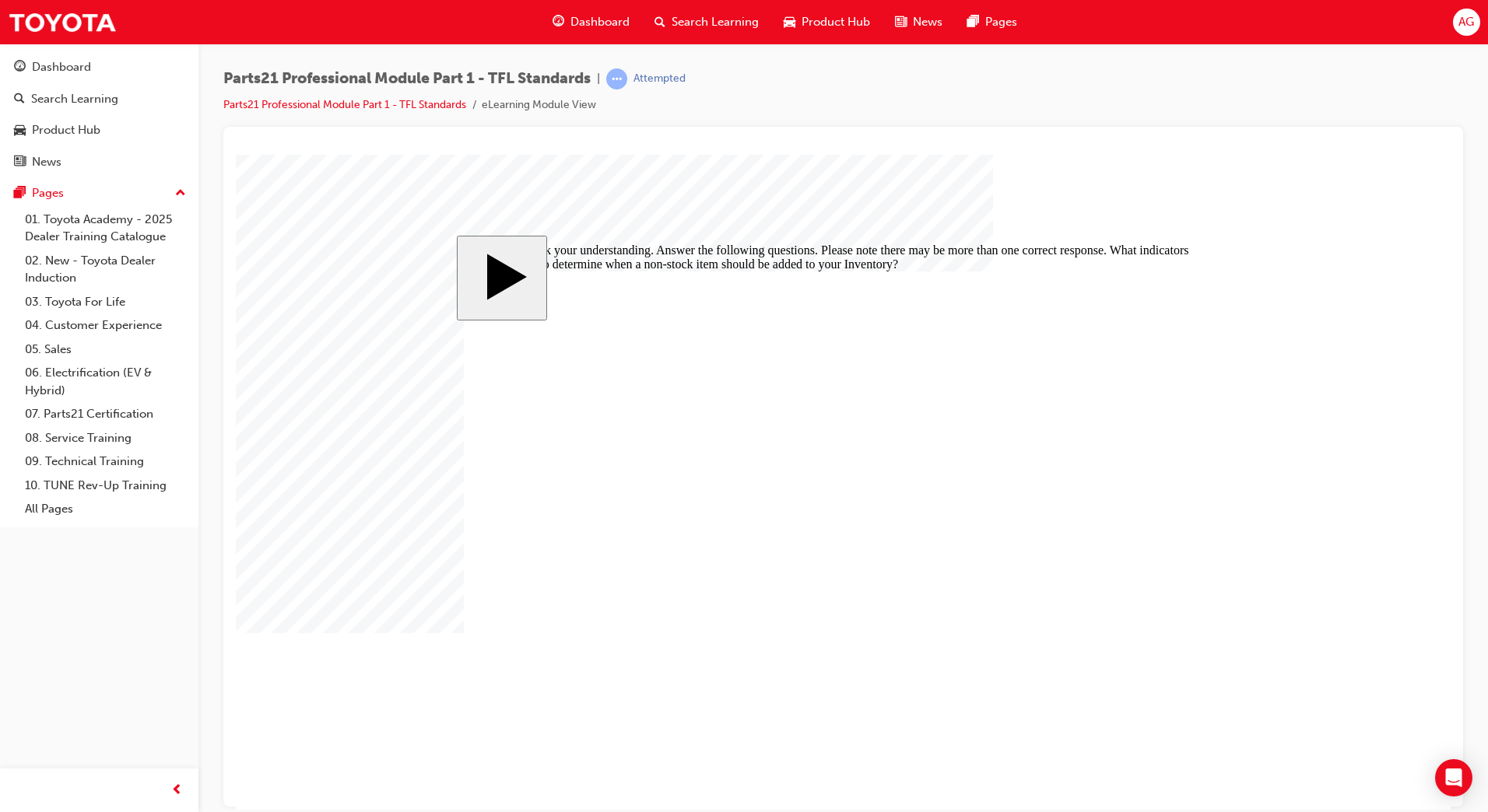
checkbox input "false"
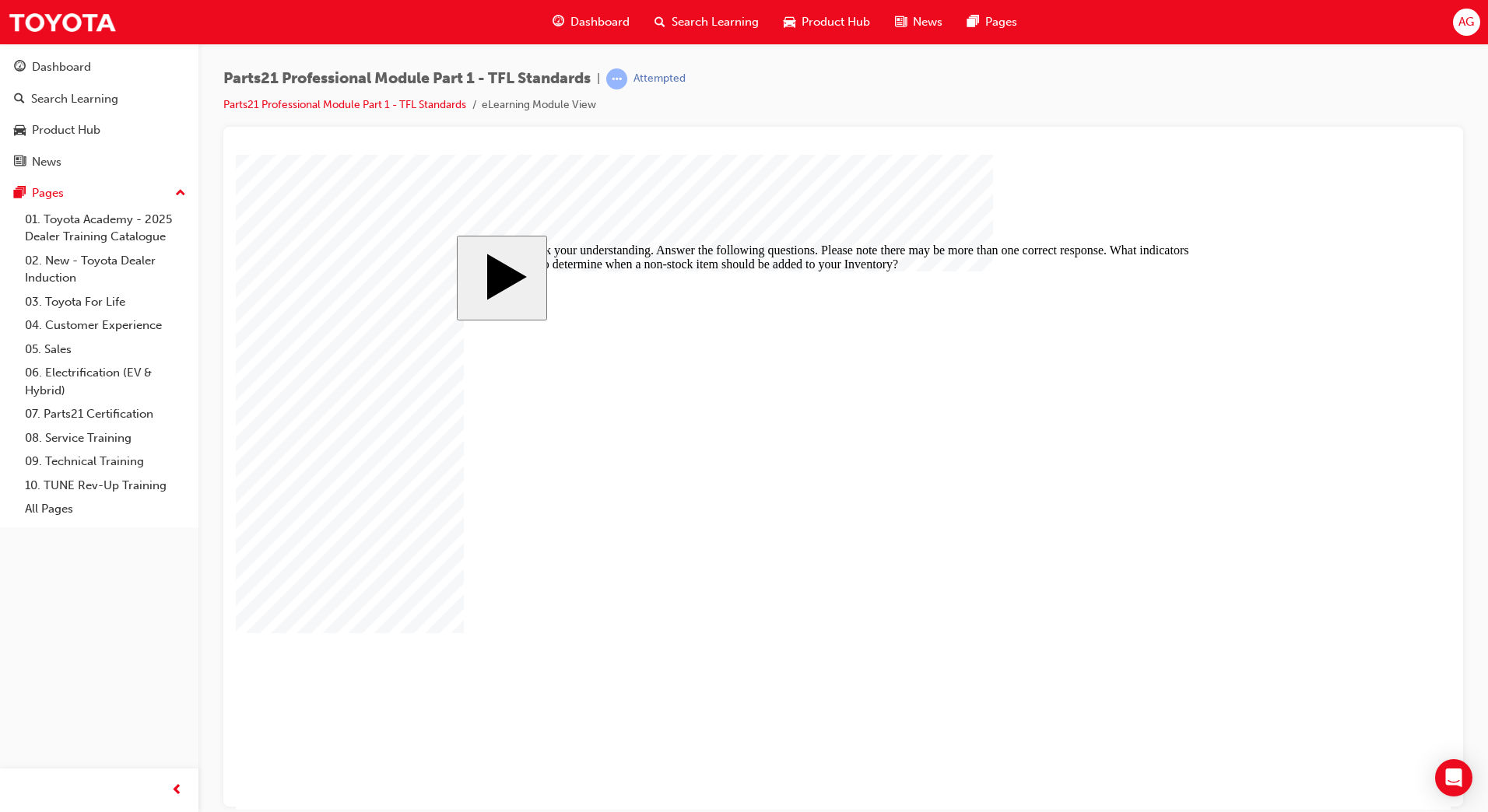
checkbox input "true"
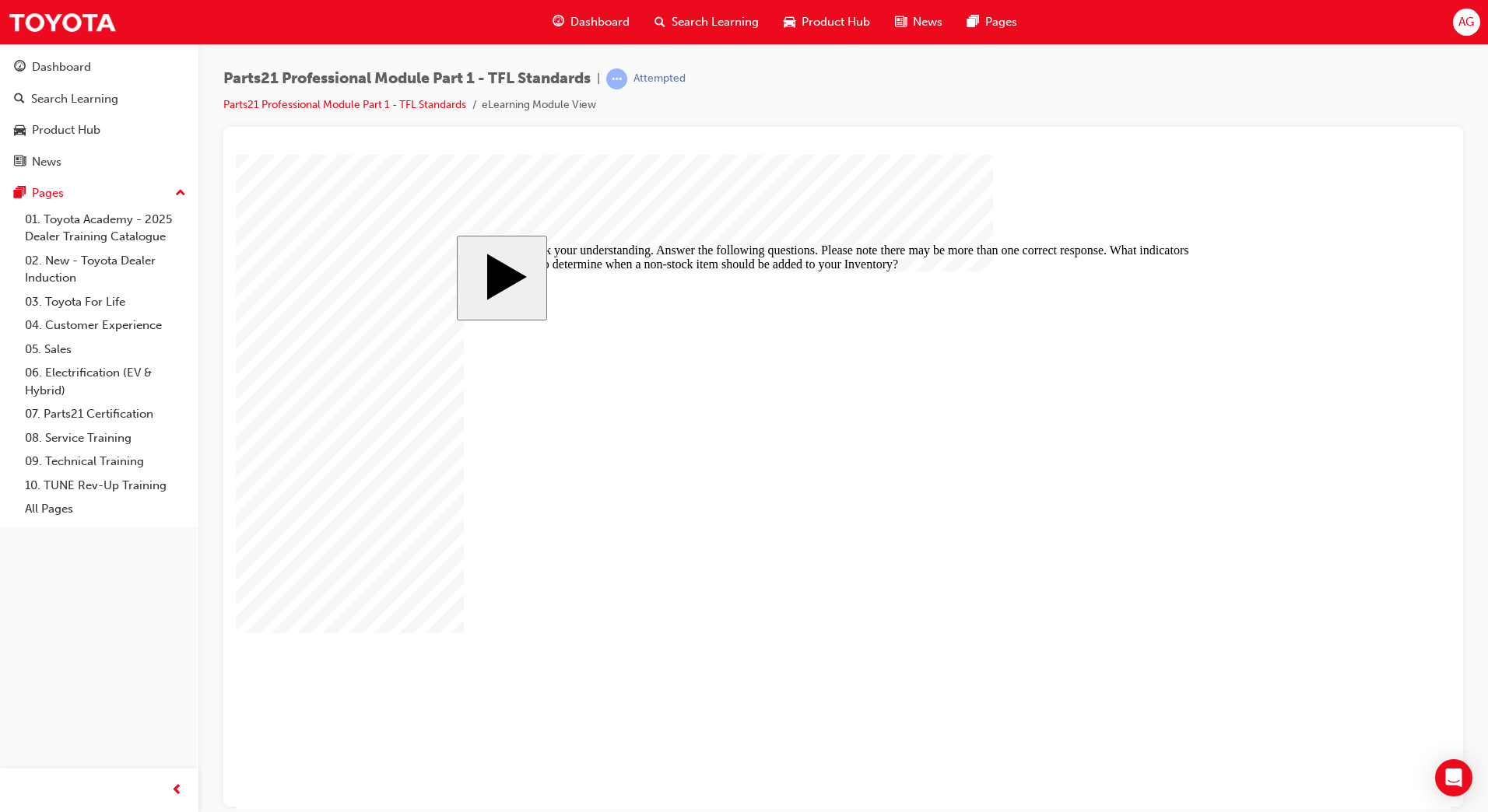
checkbox input "false"
checkbox input "true"
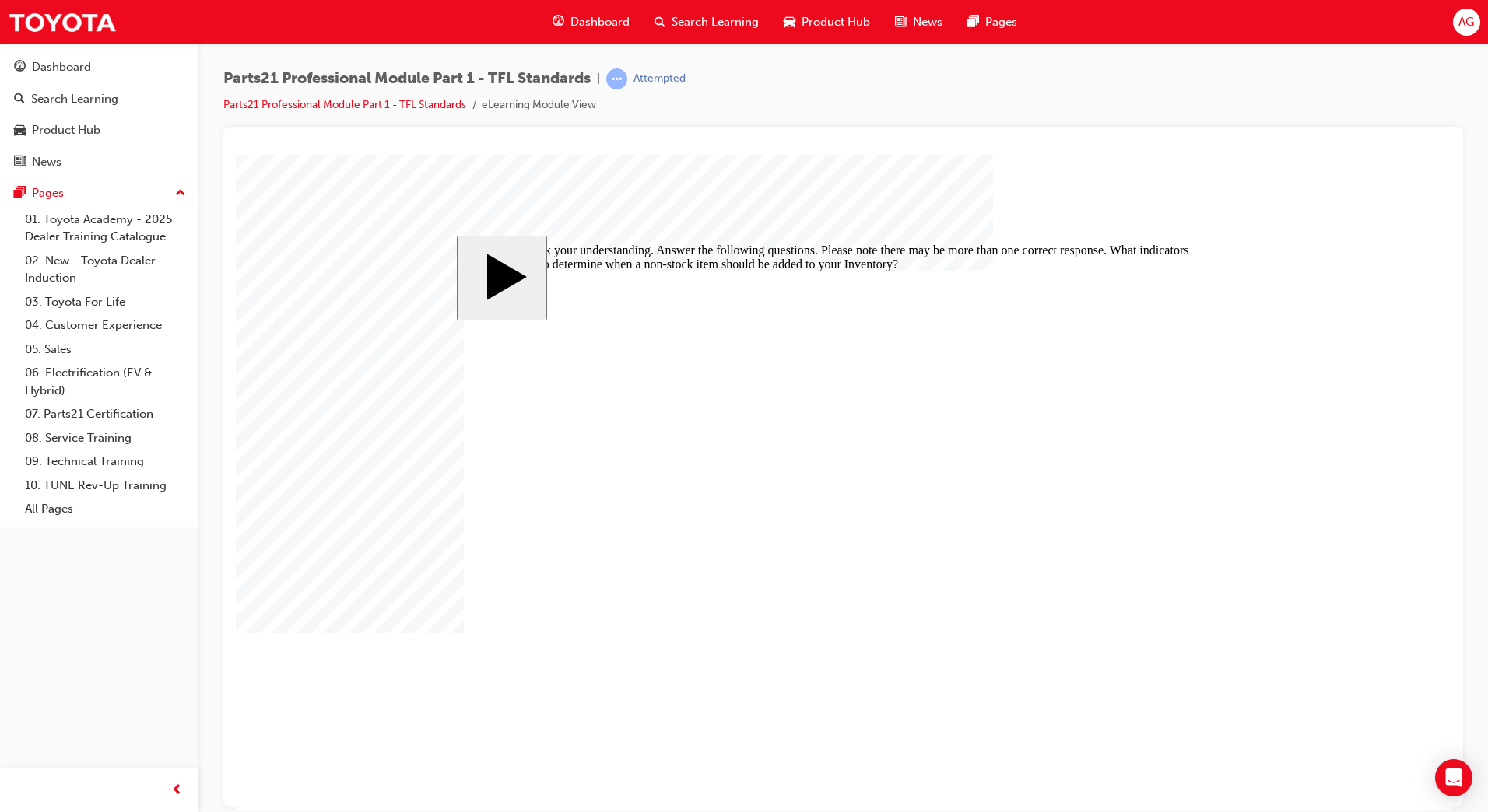
checkbox input "false"
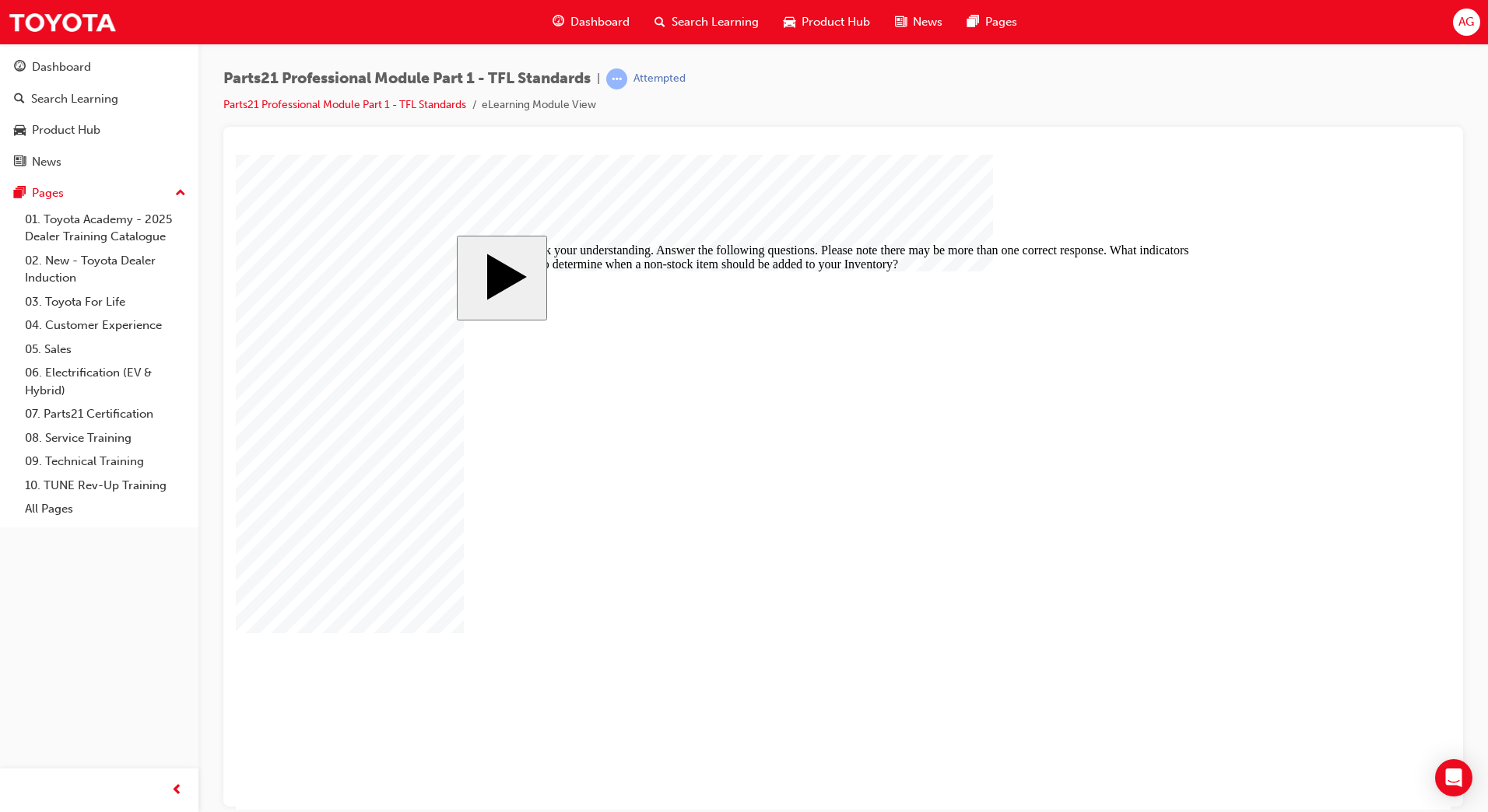
checkbox input "true"
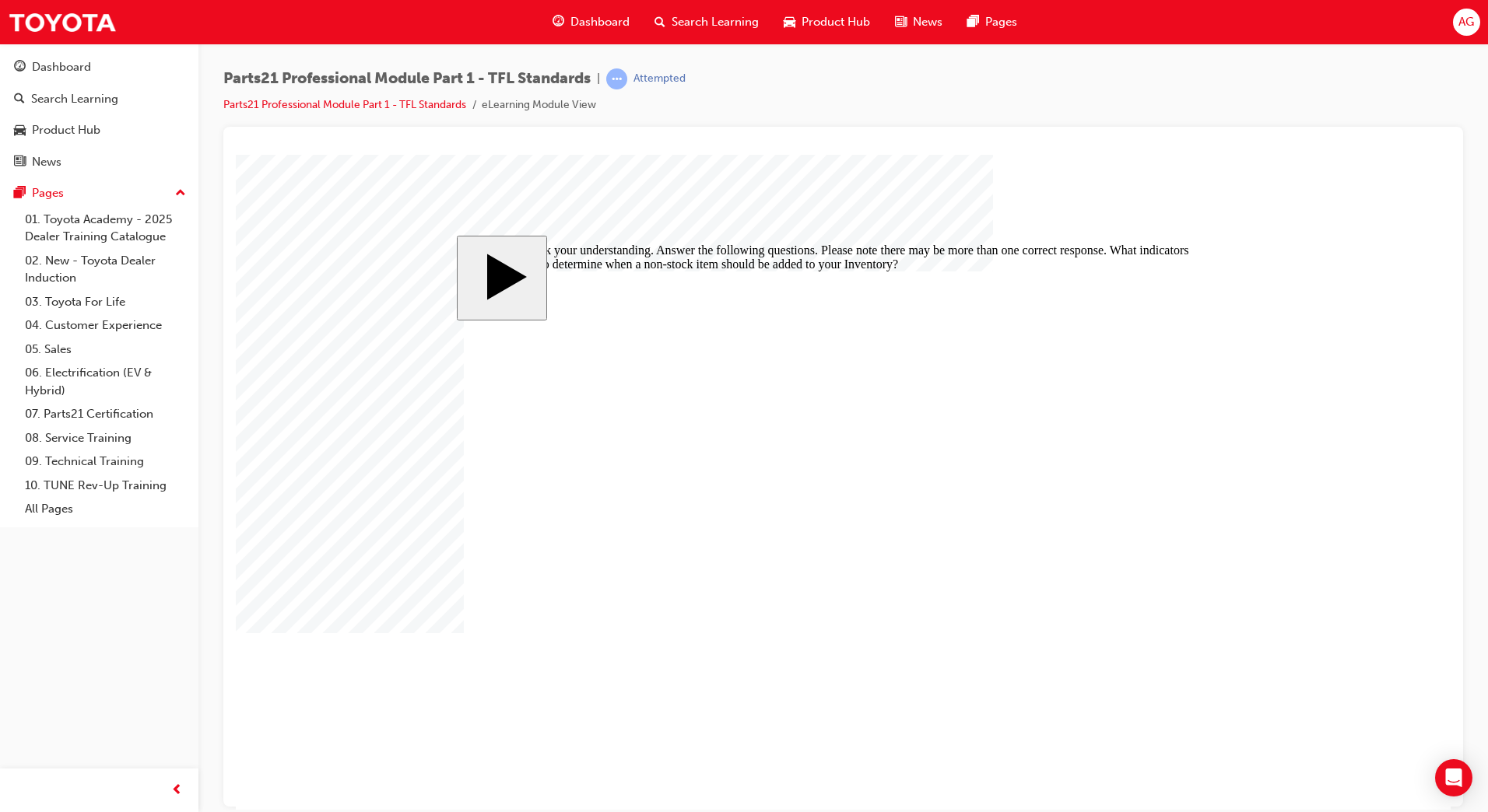
checkbox input "true"
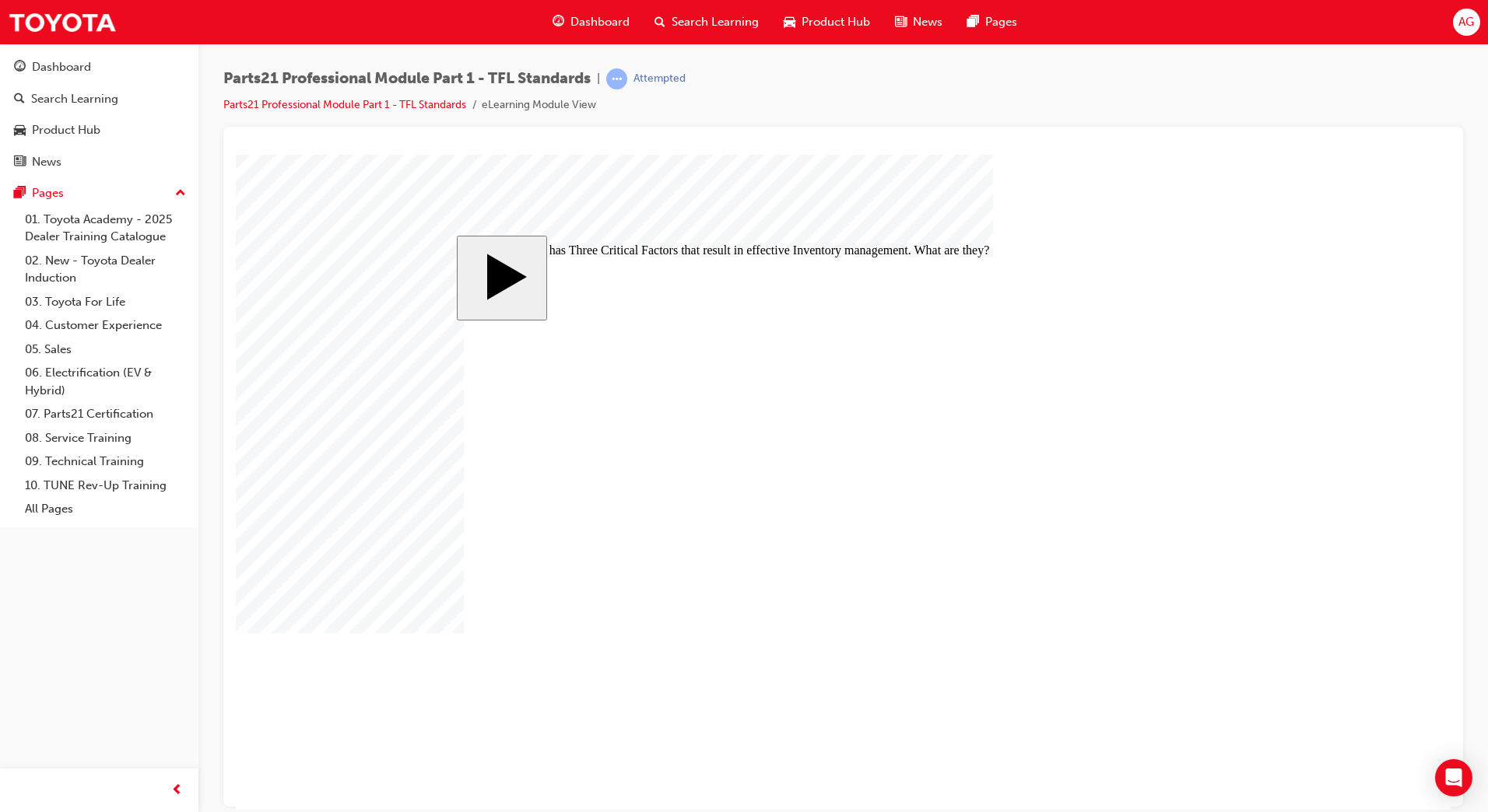
checkbox input "true"
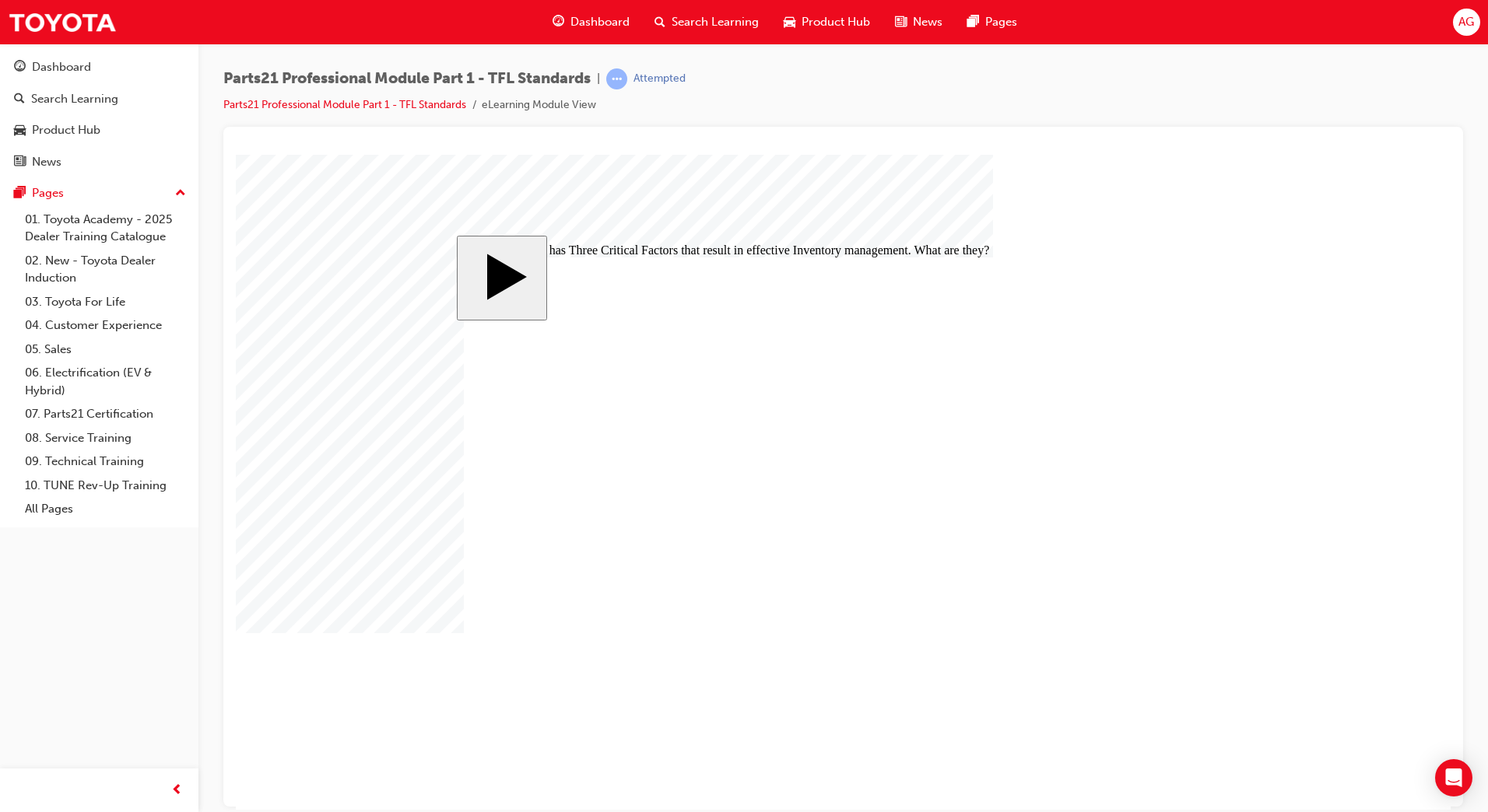
checkbox input "false"
drag, startPoint x: 1113, startPoint y: 656, endPoint x: 1128, endPoint y: 668, distance: 19.2
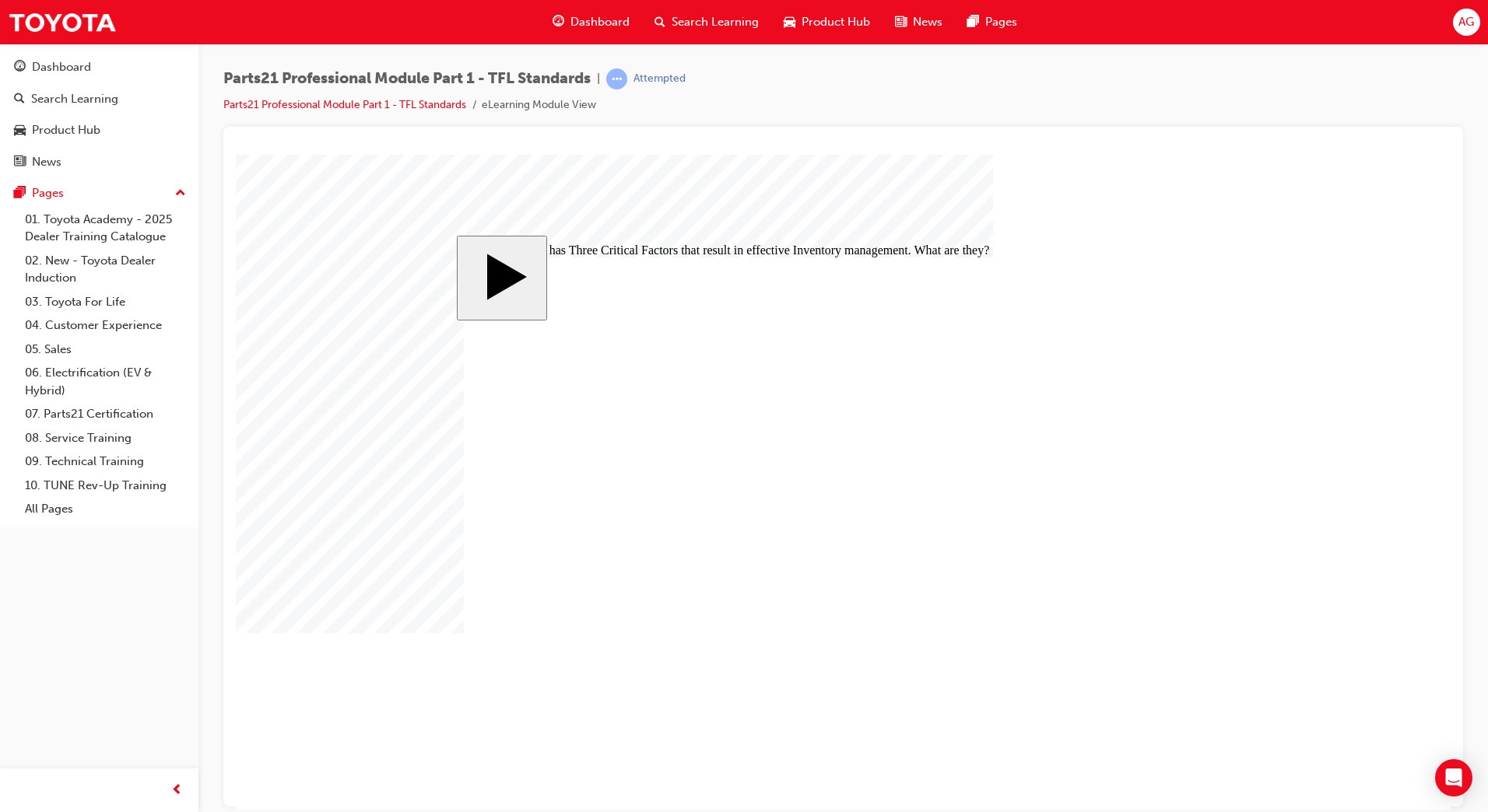
checkbox input "false"
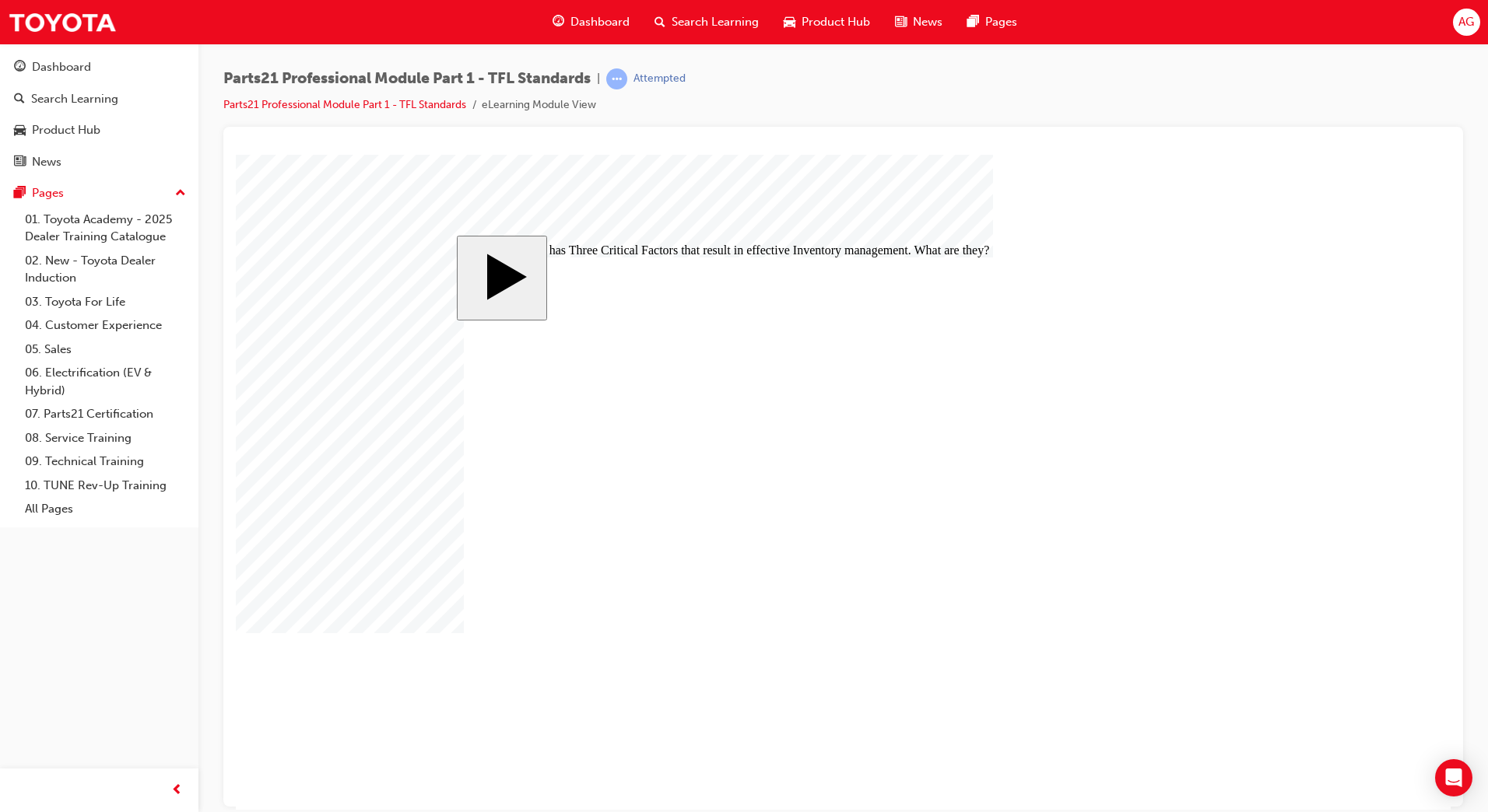
checkbox input "false"
checkbox input "true"
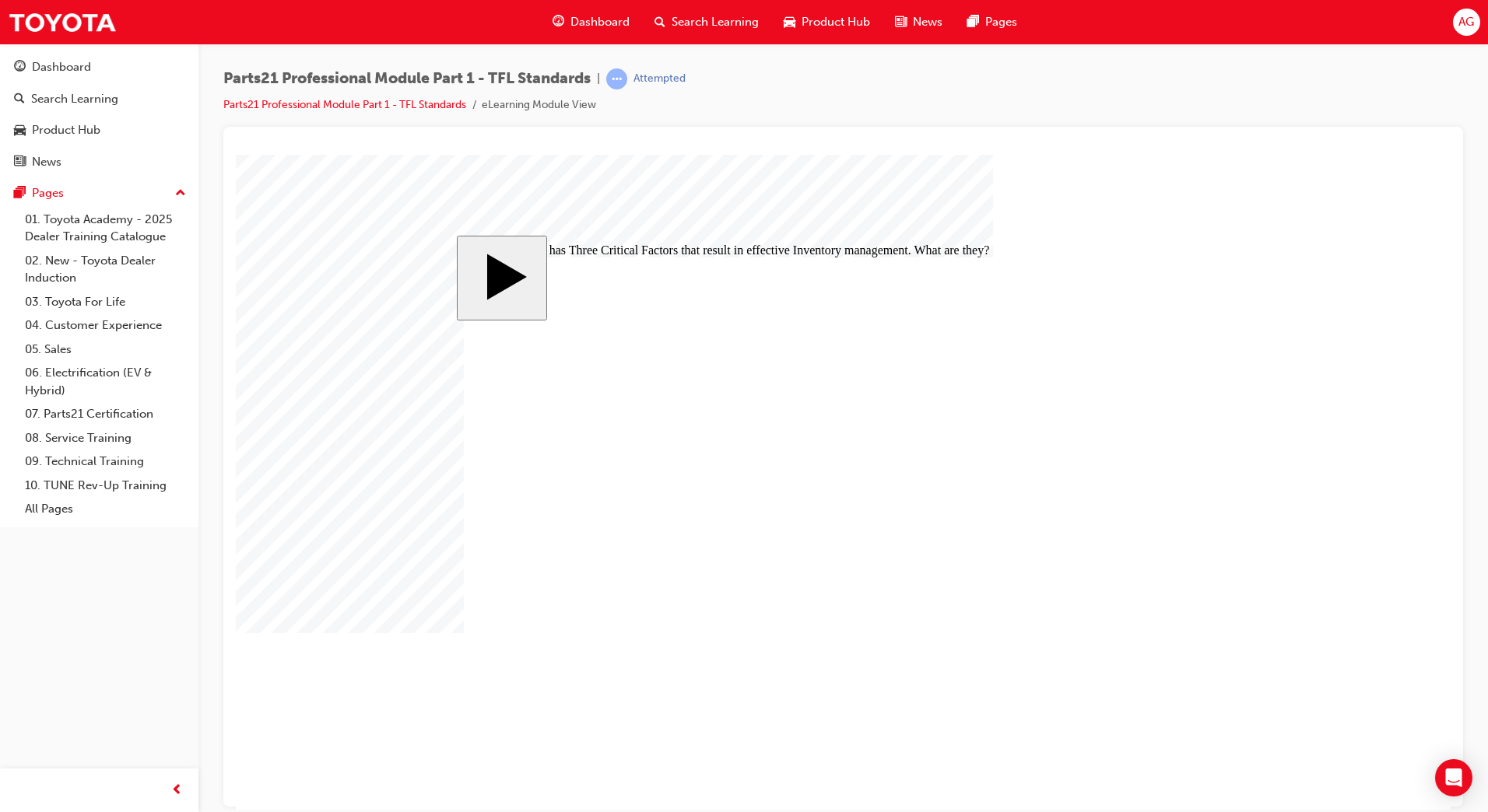
drag, startPoint x: 912, startPoint y: 457, endPoint x: 666, endPoint y: 550, distance: 263.0
drag, startPoint x: 934, startPoint y: 435, endPoint x: 762, endPoint y: 506, distance: 186.1
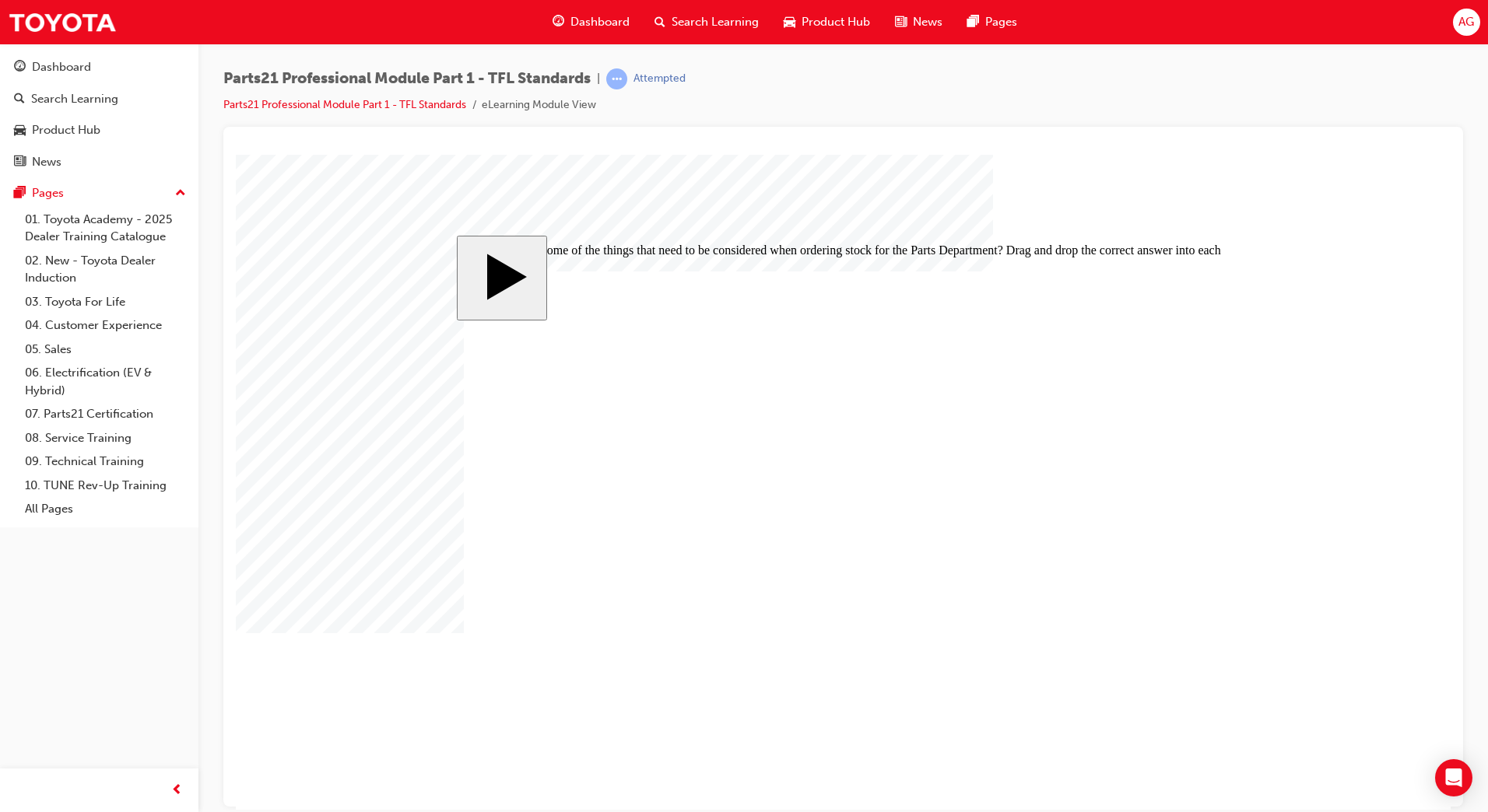
drag, startPoint x: 860, startPoint y: 456, endPoint x: 523, endPoint y: 550, distance: 349.9
drag, startPoint x: 942, startPoint y: 456, endPoint x: 547, endPoint y: 487, distance: 396.2
drag, startPoint x: 645, startPoint y: 472, endPoint x: 609, endPoint y: 472, distance: 36.0
drag, startPoint x: 904, startPoint y: 448, endPoint x: 592, endPoint y: 433, distance: 312.4
drag, startPoint x: 935, startPoint y: 463, endPoint x: 696, endPoint y: 510, distance: 243.6
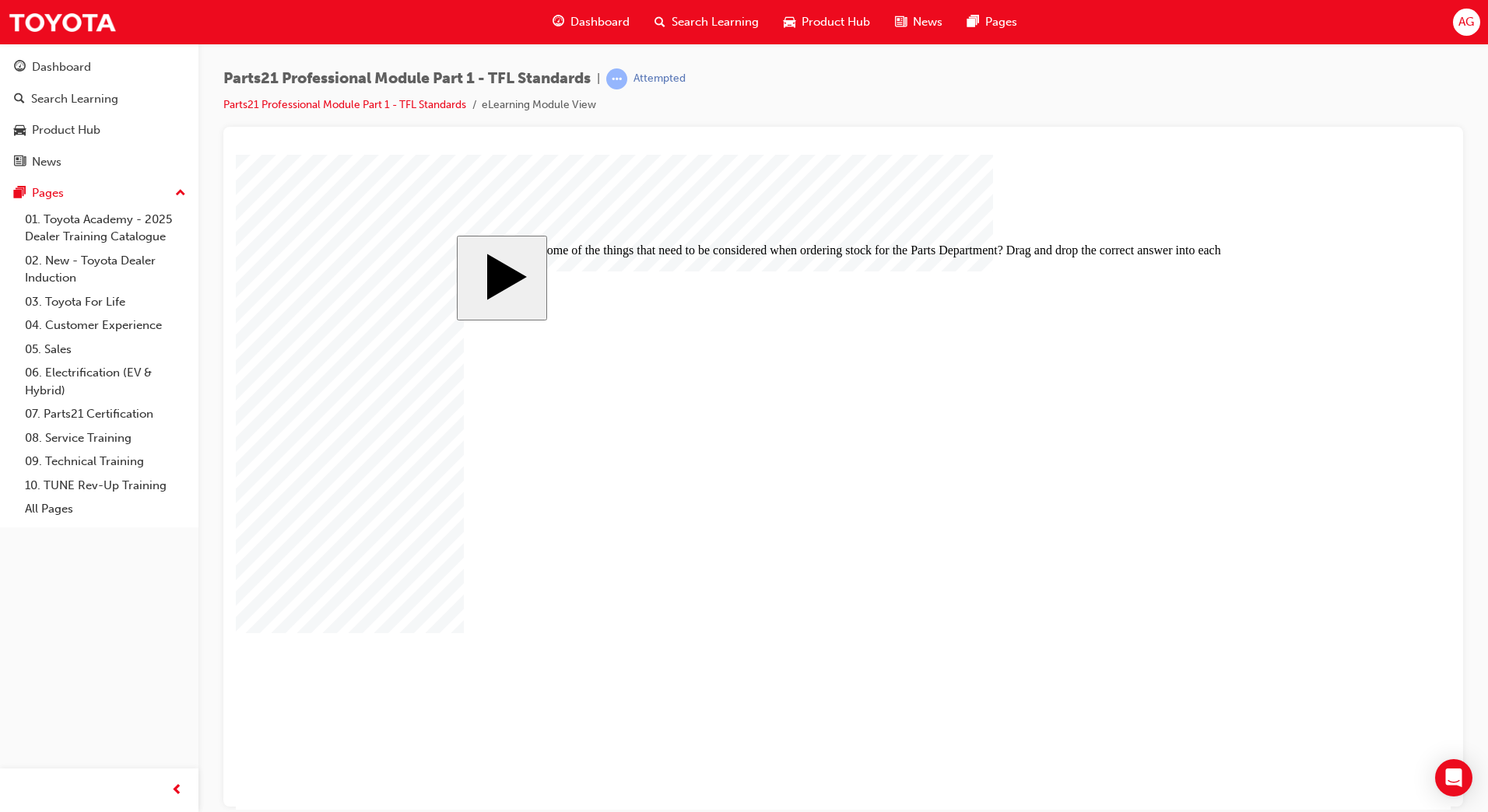
drag, startPoint x: 899, startPoint y: 505, endPoint x: 896, endPoint y: 564, distance: 59.1
drag, startPoint x: 887, startPoint y: 561, endPoint x: 880, endPoint y: 461, distance: 100.2
drag, startPoint x: 882, startPoint y: 505, endPoint x: 895, endPoint y: 551, distance: 47.8
drag, startPoint x: 893, startPoint y: 507, endPoint x: 896, endPoint y: 457, distance: 50.1
drag, startPoint x: 897, startPoint y: 506, endPoint x: 889, endPoint y: 558, distance: 52.6
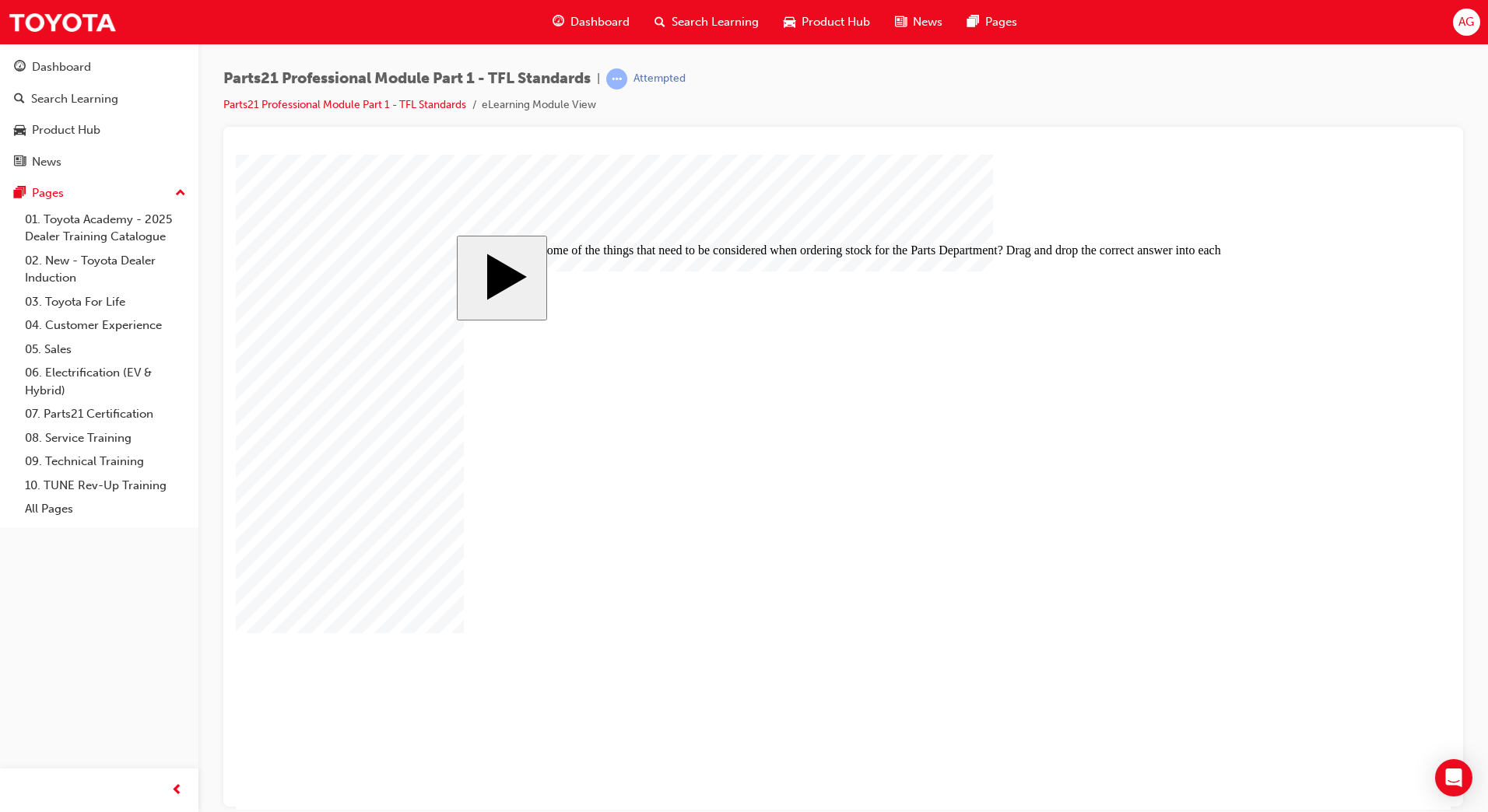
drag, startPoint x: 920, startPoint y: 497, endPoint x: 895, endPoint y: 498, distance: 25.0
drag, startPoint x: 931, startPoint y: 559, endPoint x: 907, endPoint y: 561, distance: 24.1
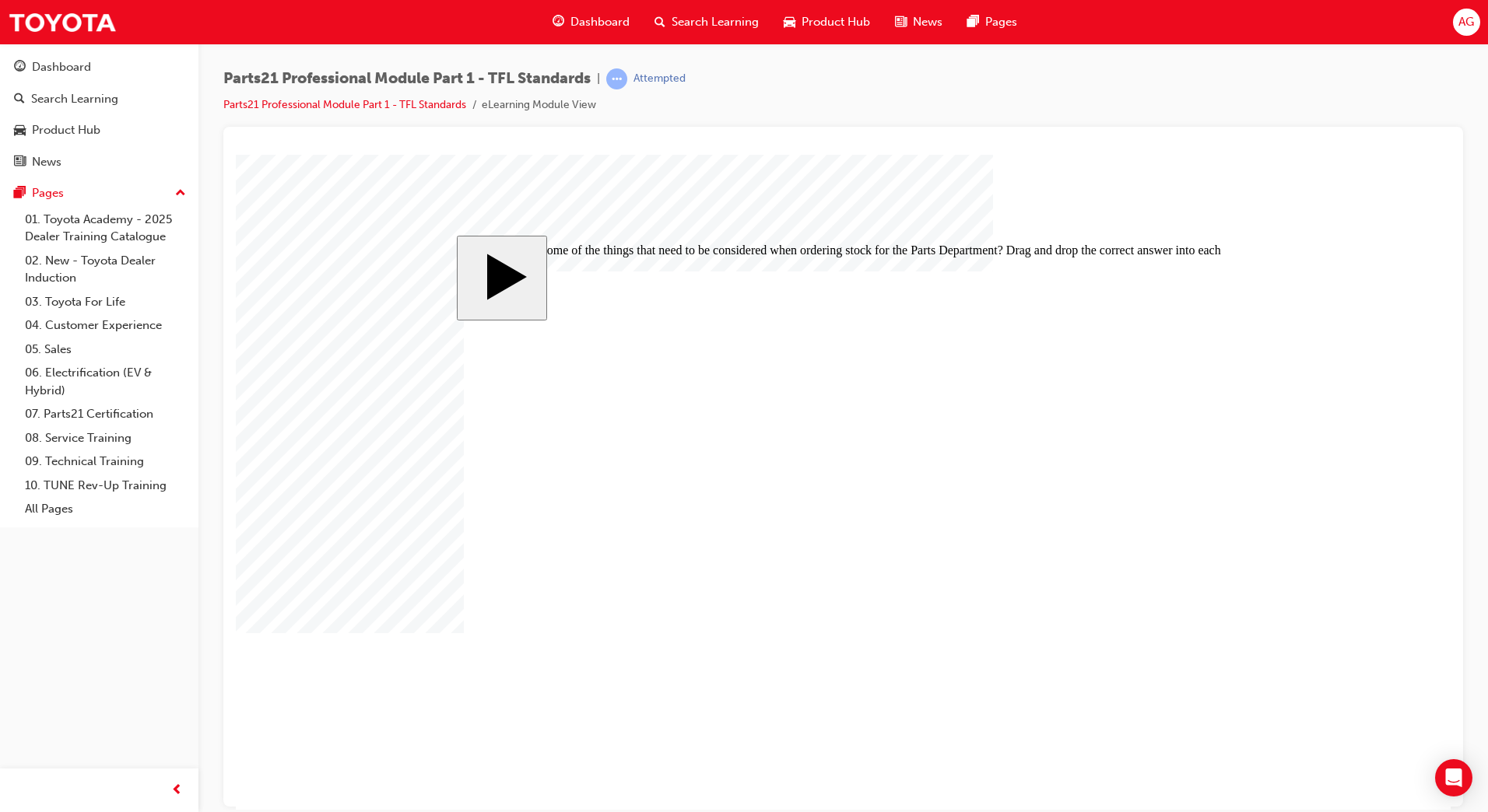
drag, startPoint x: 893, startPoint y: 509, endPoint x: 887, endPoint y: 566, distance: 57.3
drag, startPoint x: 905, startPoint y: 511, endPoint x: 882, endPoint y: 513, distance: 23.1
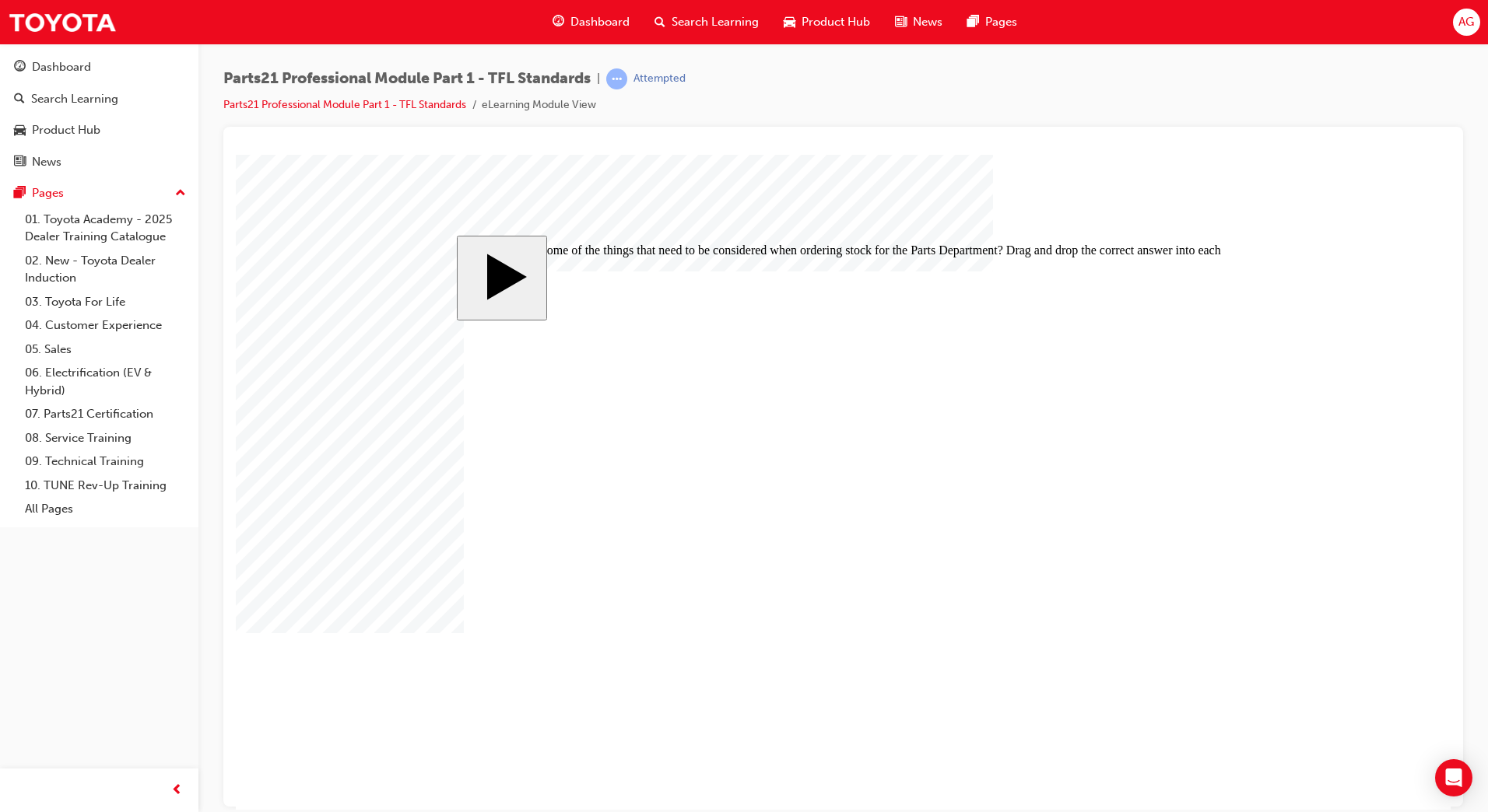
drag, startPoint x: 908, startPoint y: 515, endPoint x: 888, endPoint y: 420, distance: 97.1
drag, startPoint x: 958, startPoint y: 466, endPoint x: 936, endPoint y: 470, distance: 22.4
drag, startPoint x: 954, startPoint y: 504, endPoint x: 935, endPoint y: 510, distance: 19.9
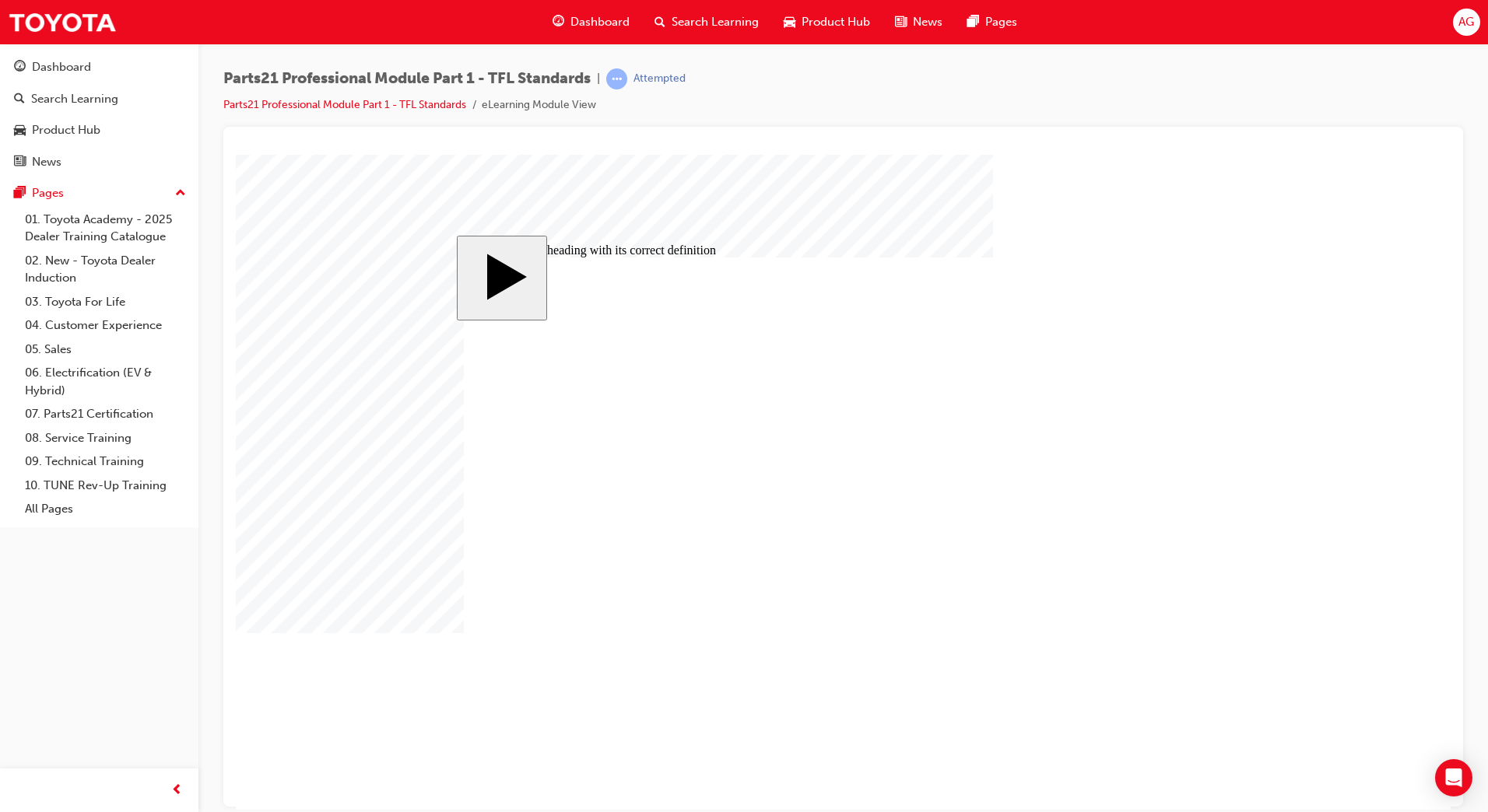
checkbox input "true"
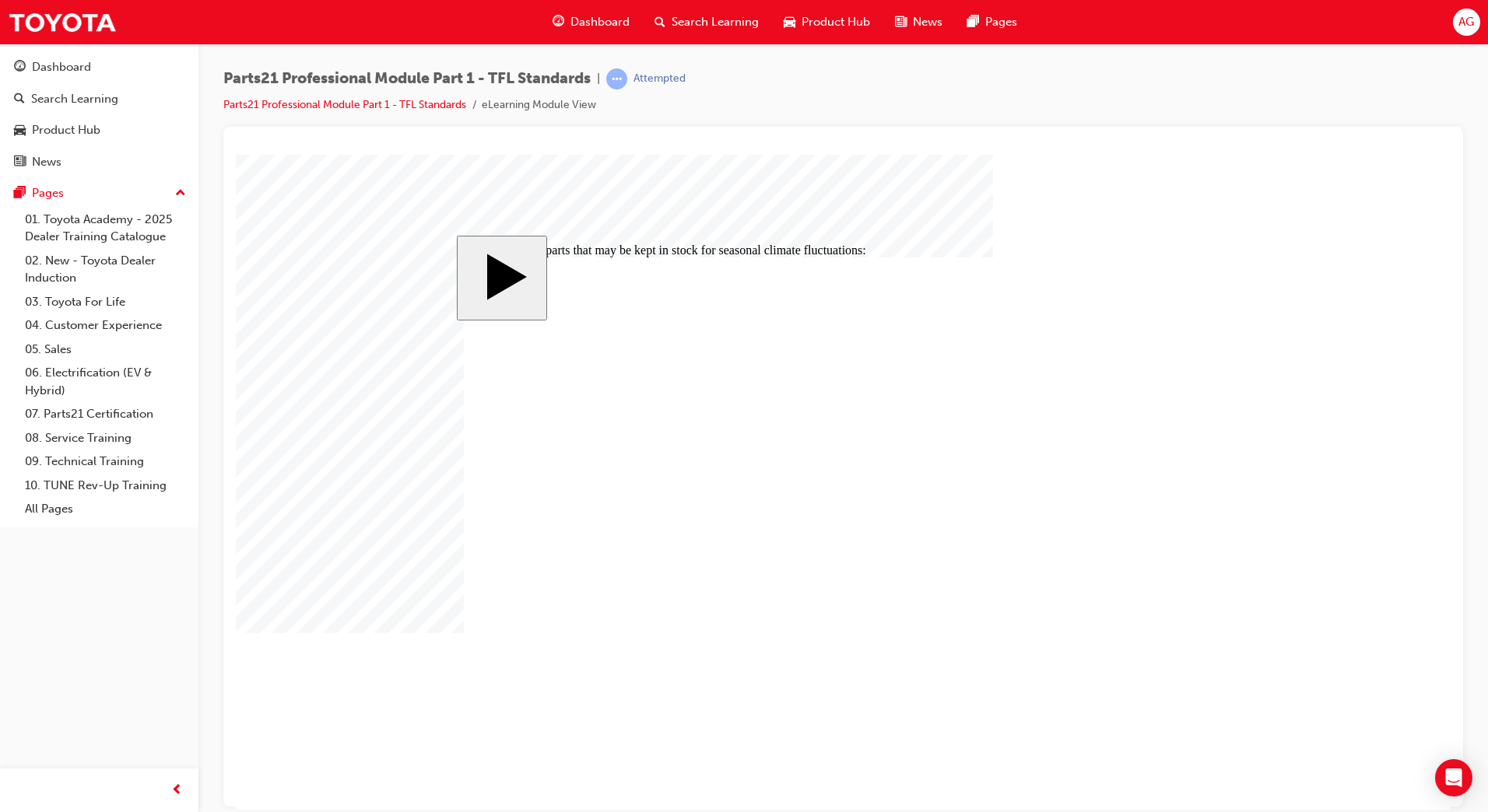
checkbox input "true"
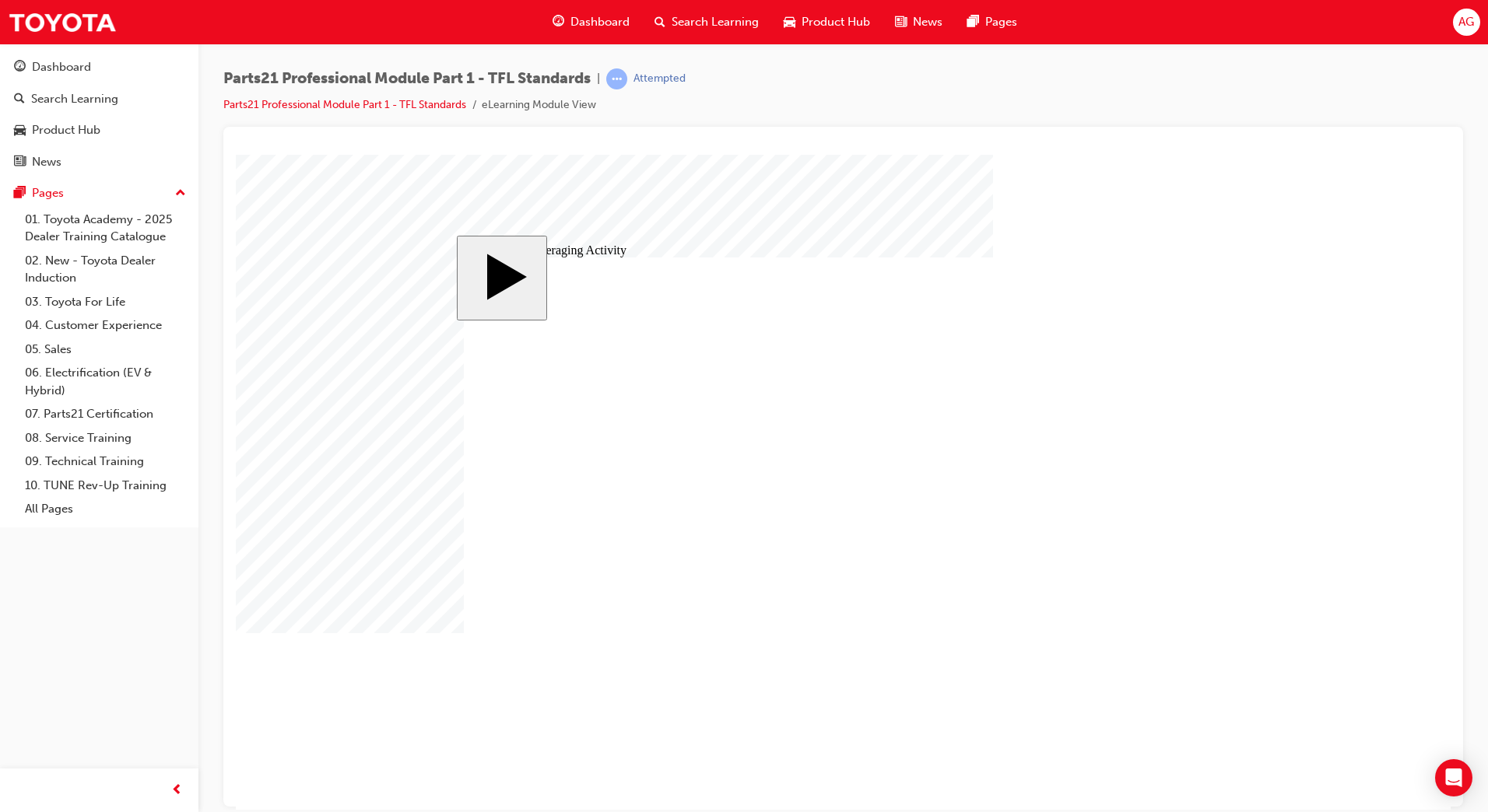
type input "3"
type input "30"
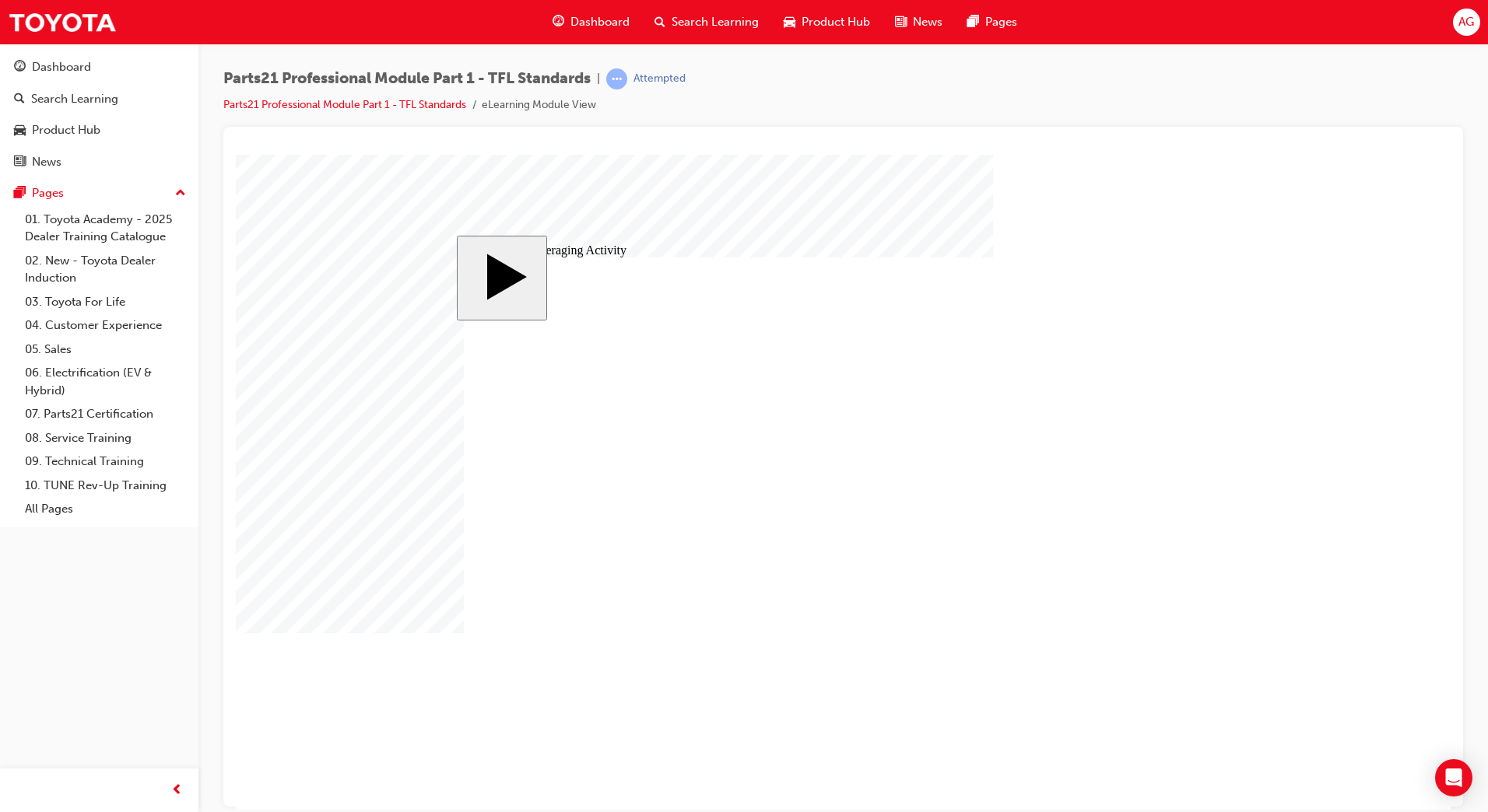
type input "3"
type input "30"
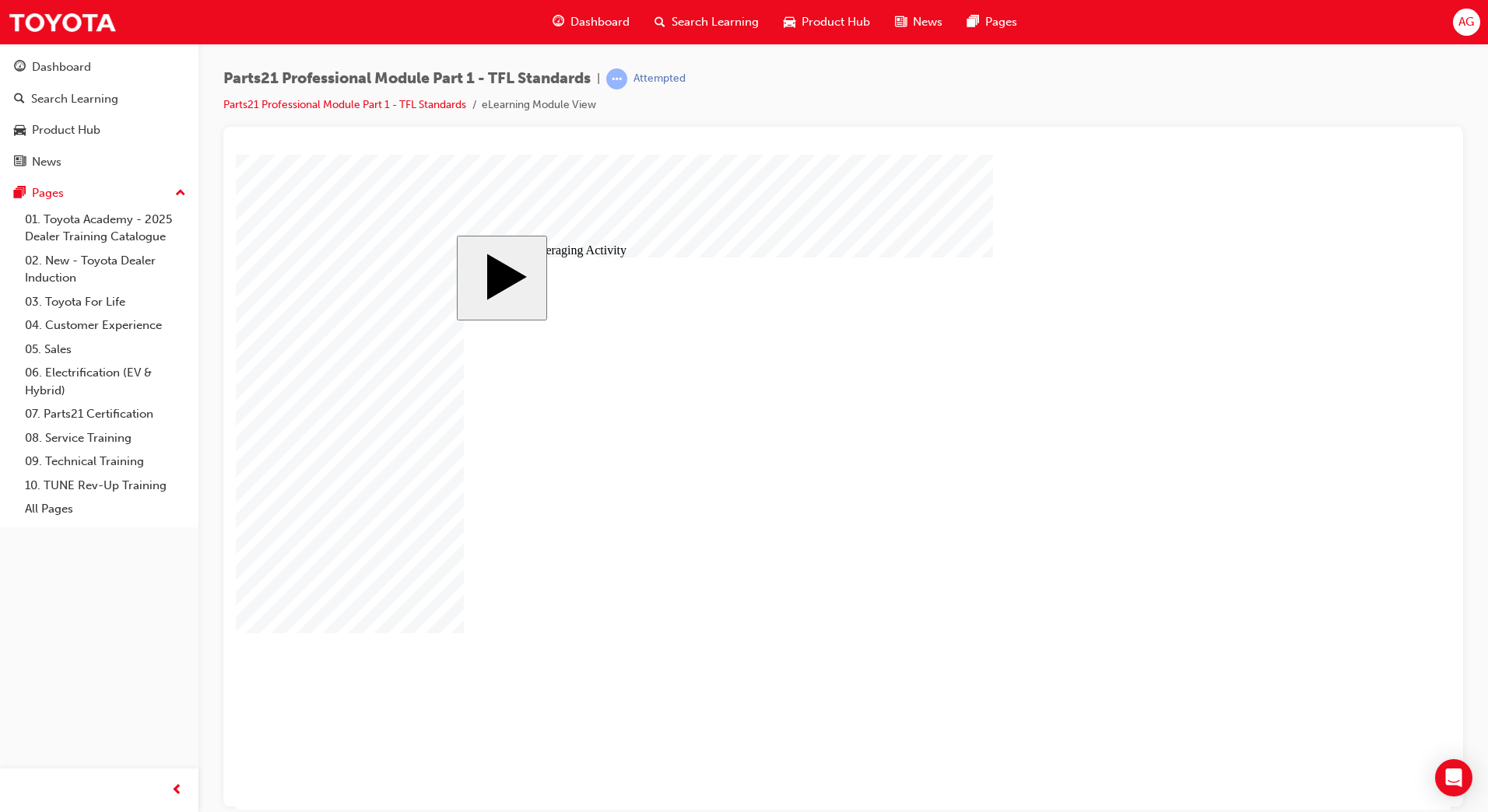
type input "30"
type input "6"
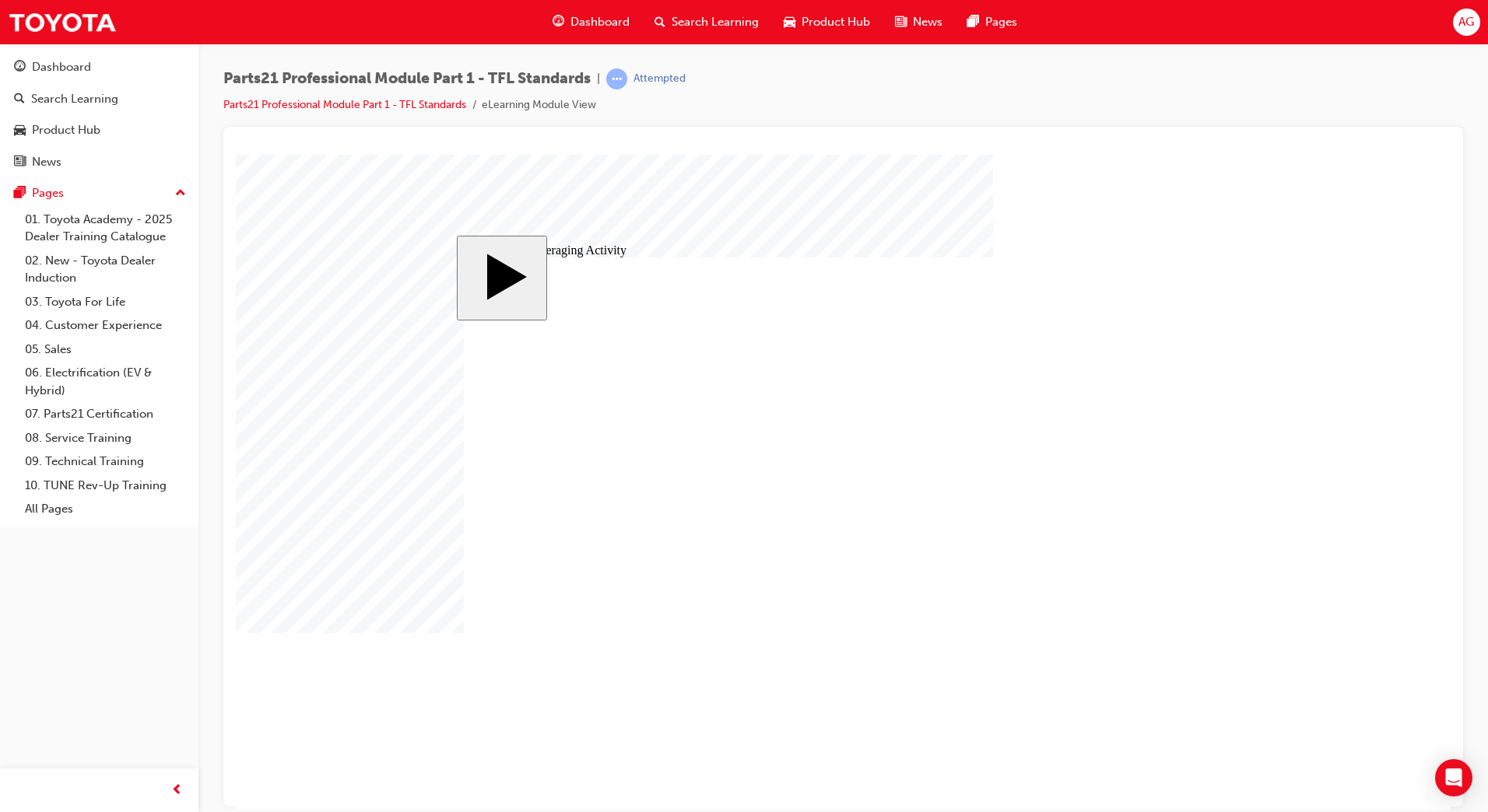
type input "30"
type input "6"
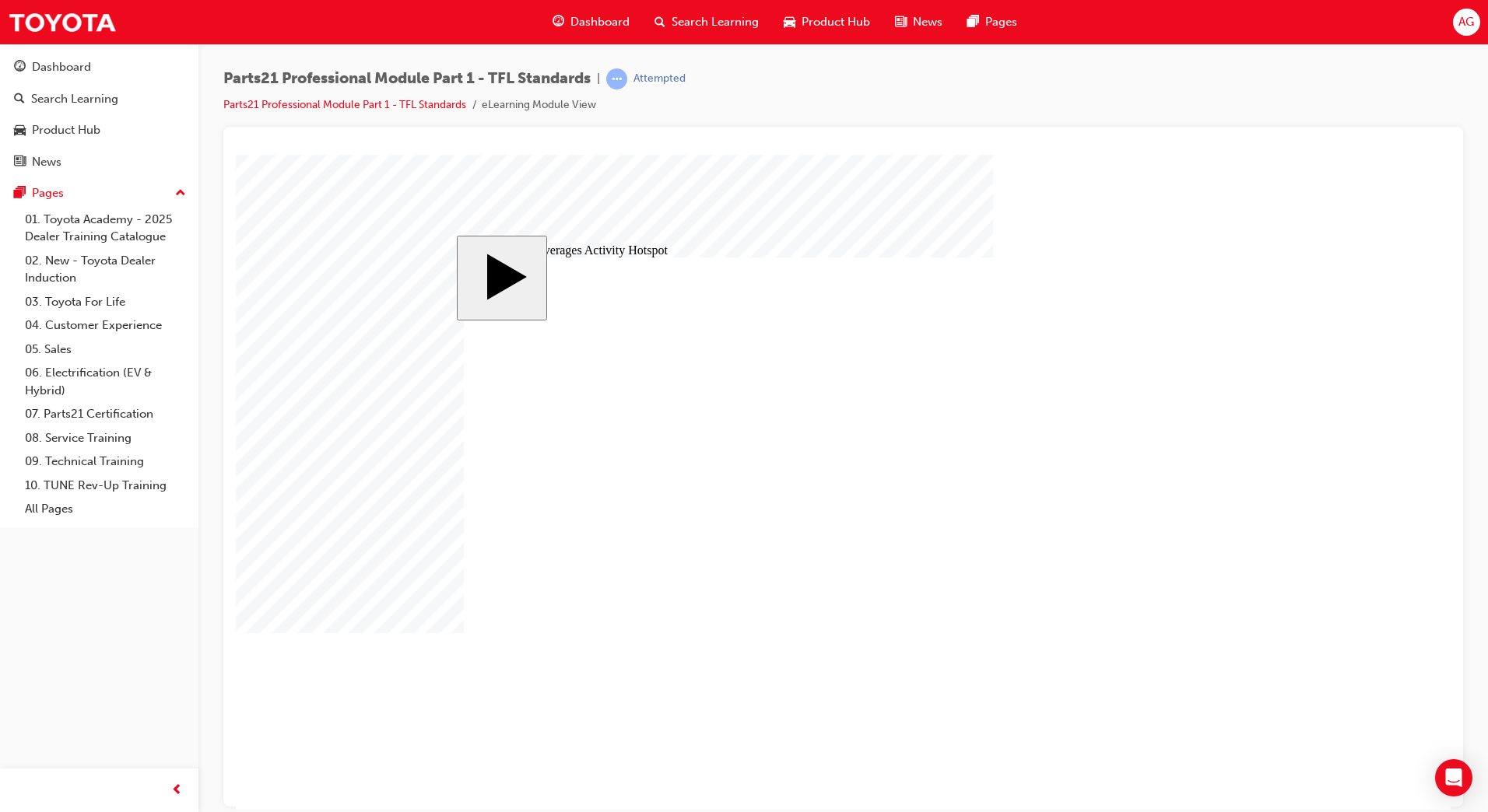
drag, startPoint x: 1128, startPoint y: 493, endPoint x: 1127, endPoint y: 506, distance: 13.0
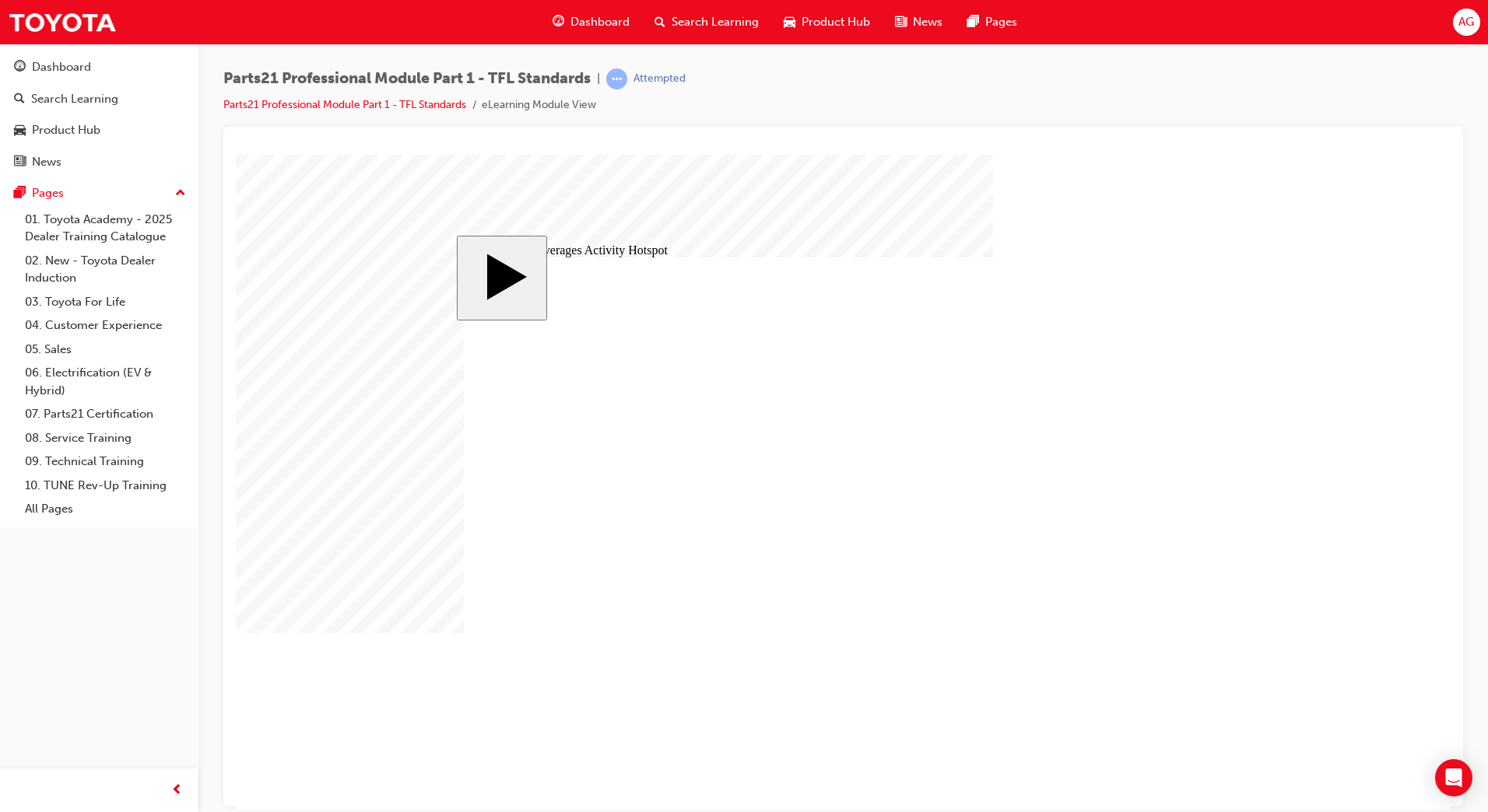
drag, startPoint x: 786, startPoint y: 565, endPoint x: 786, endPoint y: 557, distance: 8.0
